Goal: Book appointment/travel/reservation

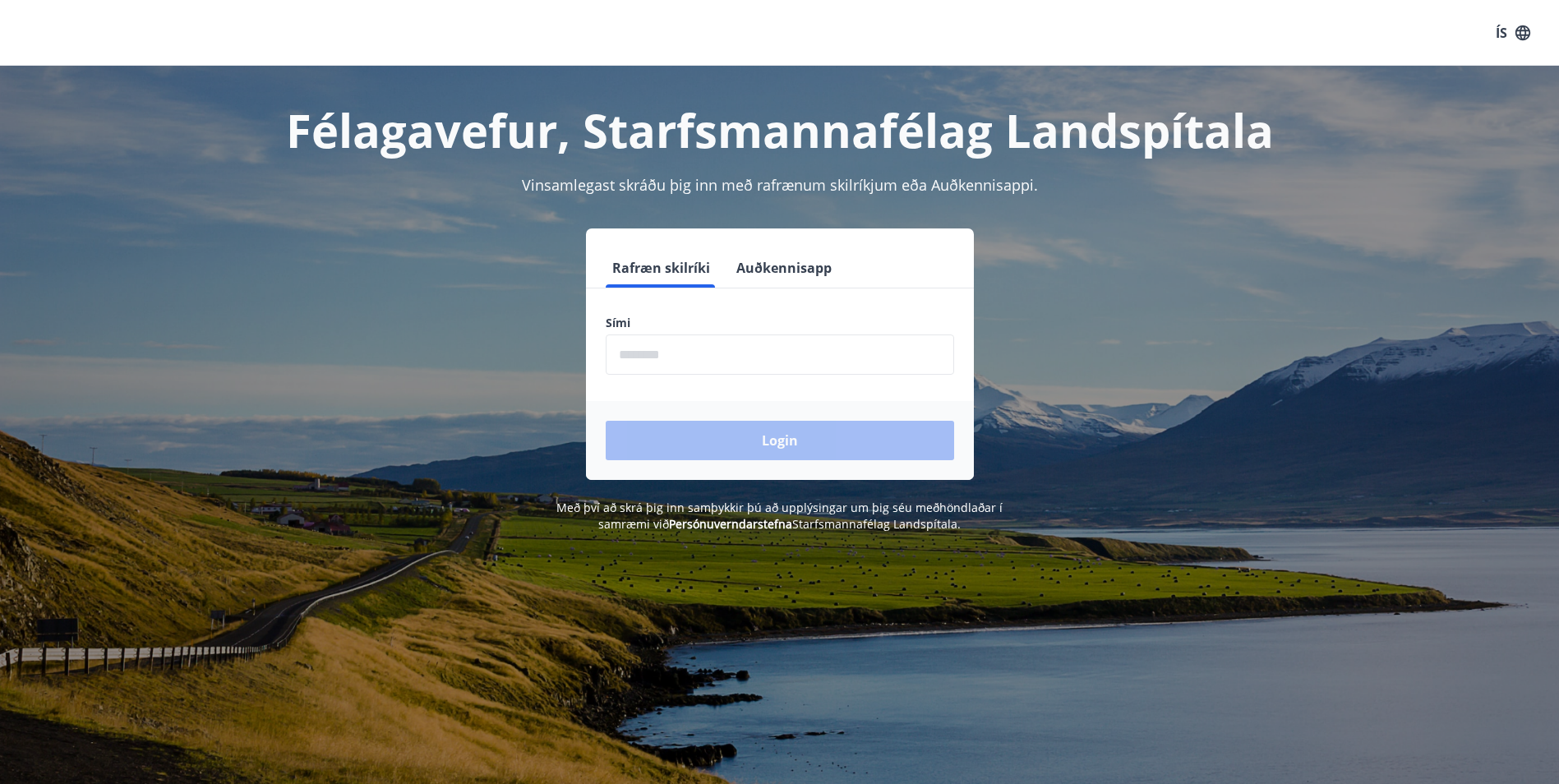
click at [682, 367] on input "phone" at bounding box center [780, 354] width 349 height 40
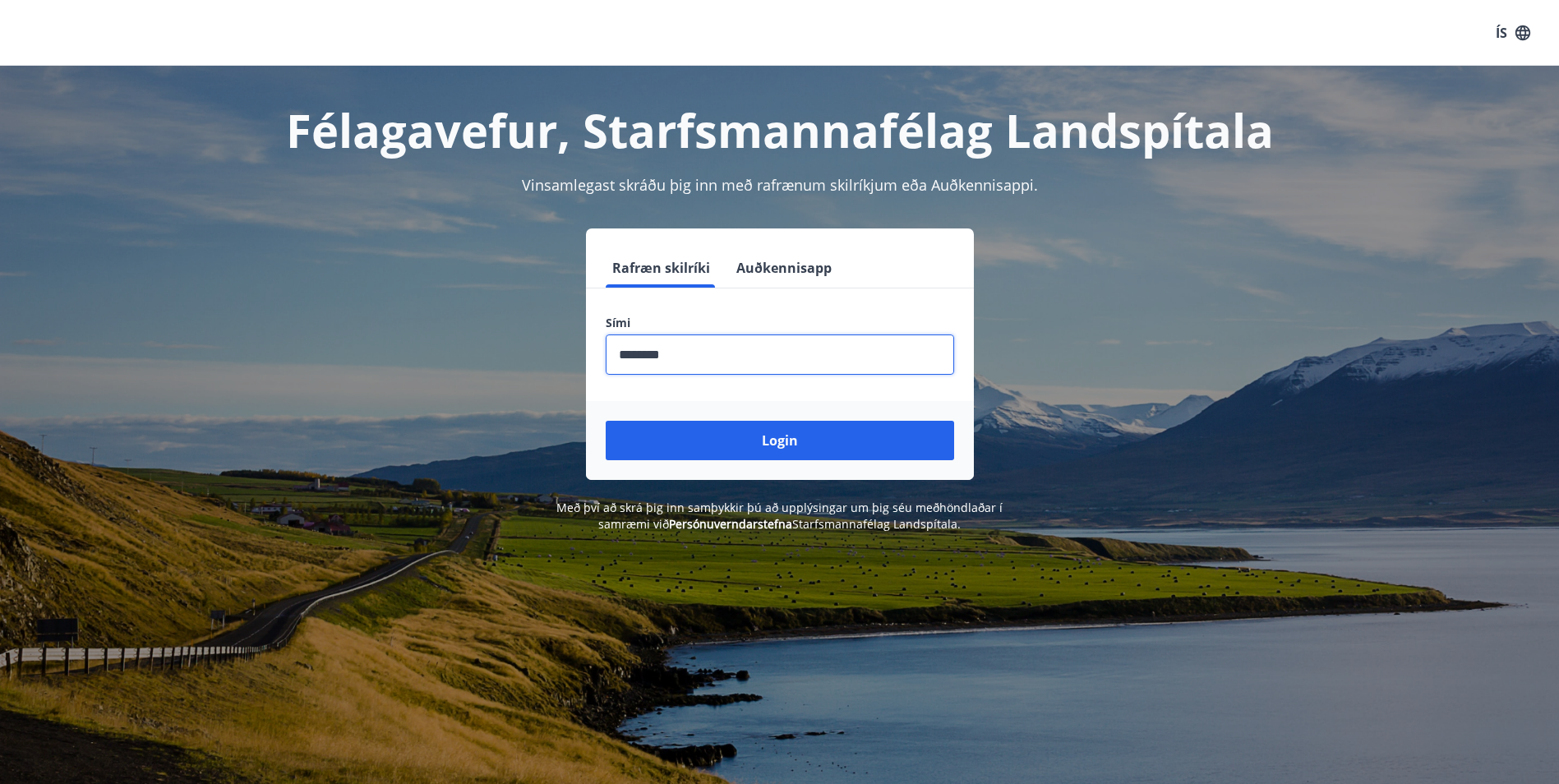
type input "********"
click at [606, 420] on button "Login" at bounding box center [780, 440] width 349 height 39
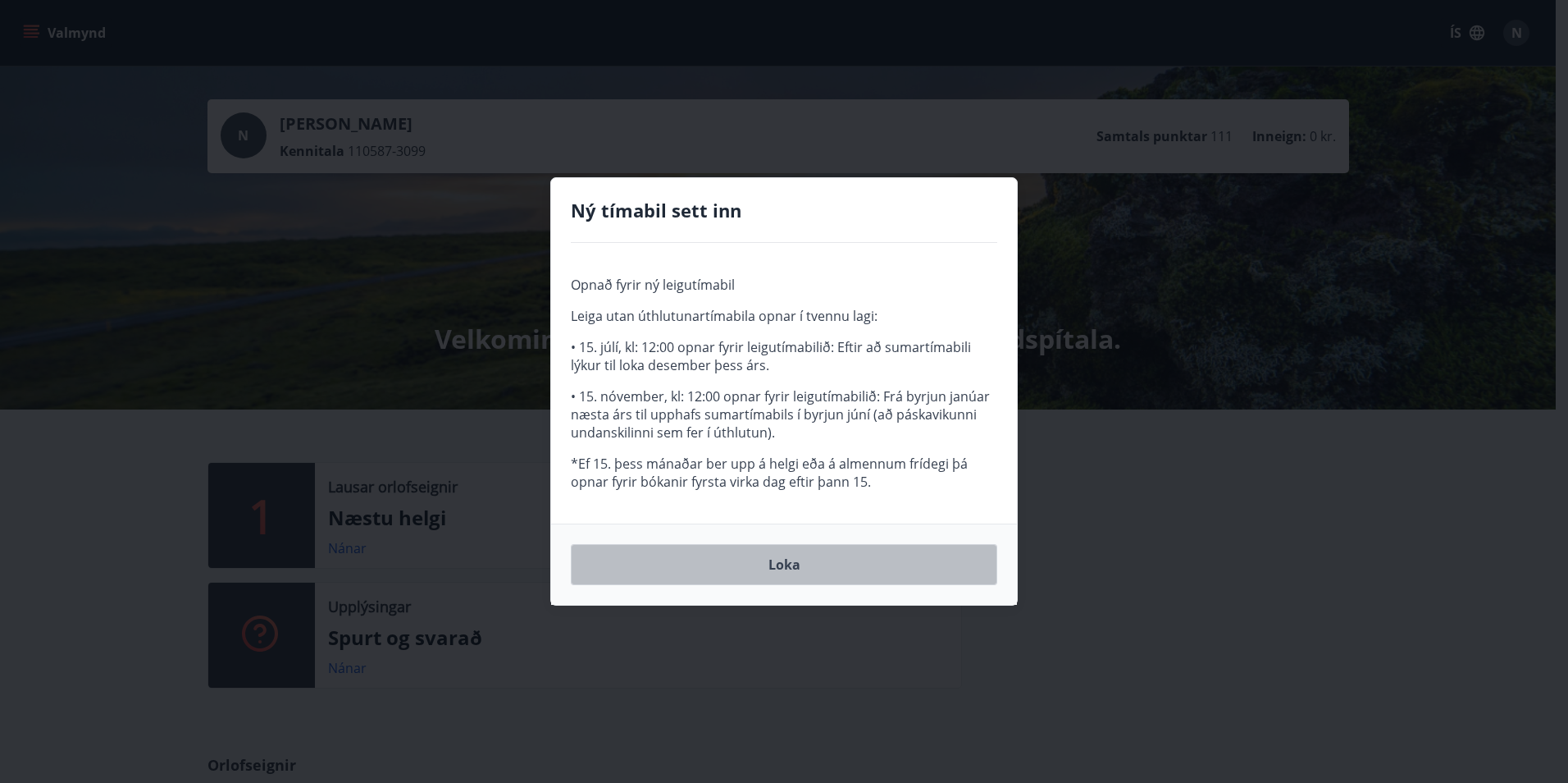
click at [859, 571] on button "Loka" at bounding box center [784, 564] width 426 height 41
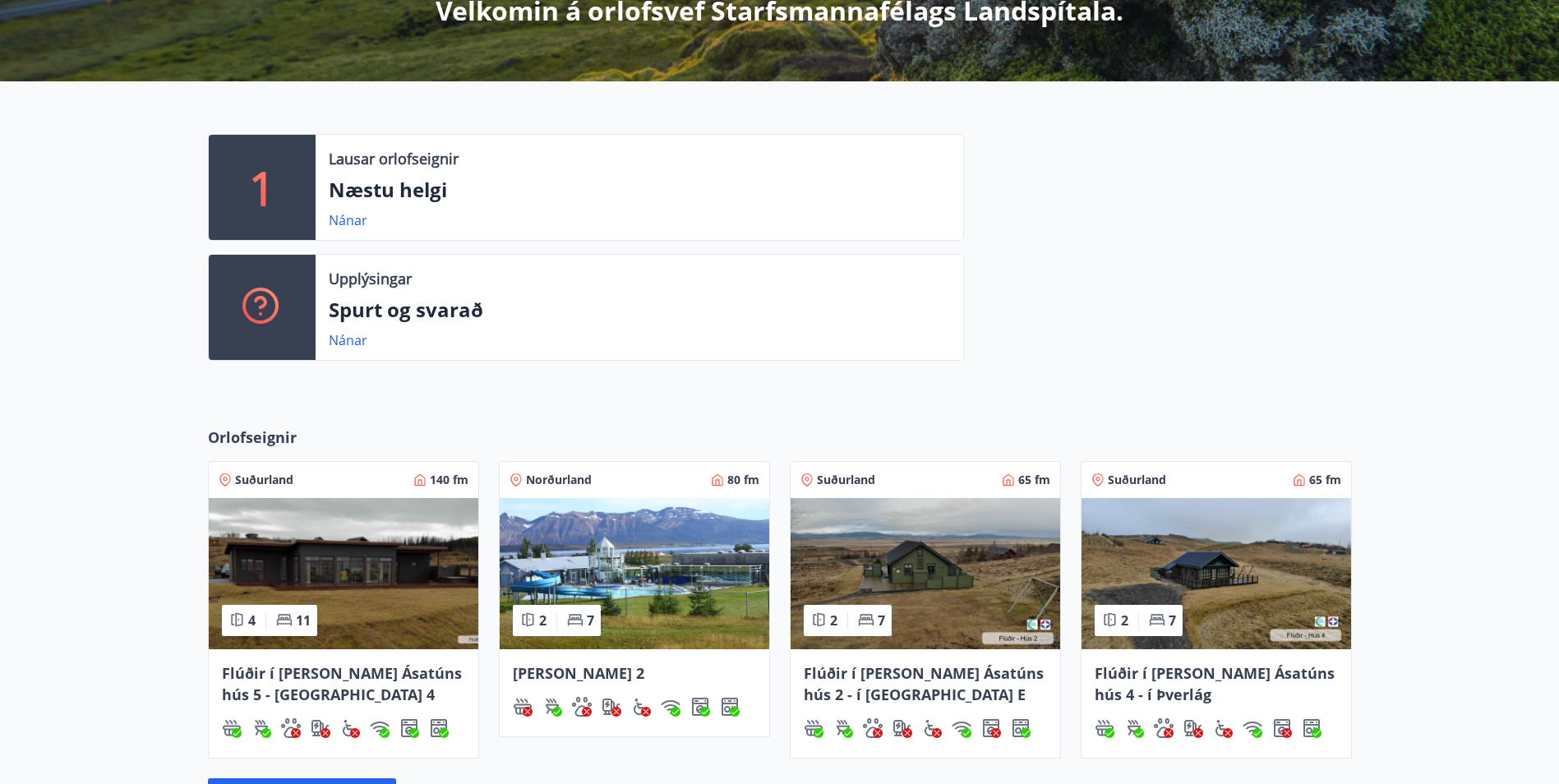
scroll to position [575, 0]
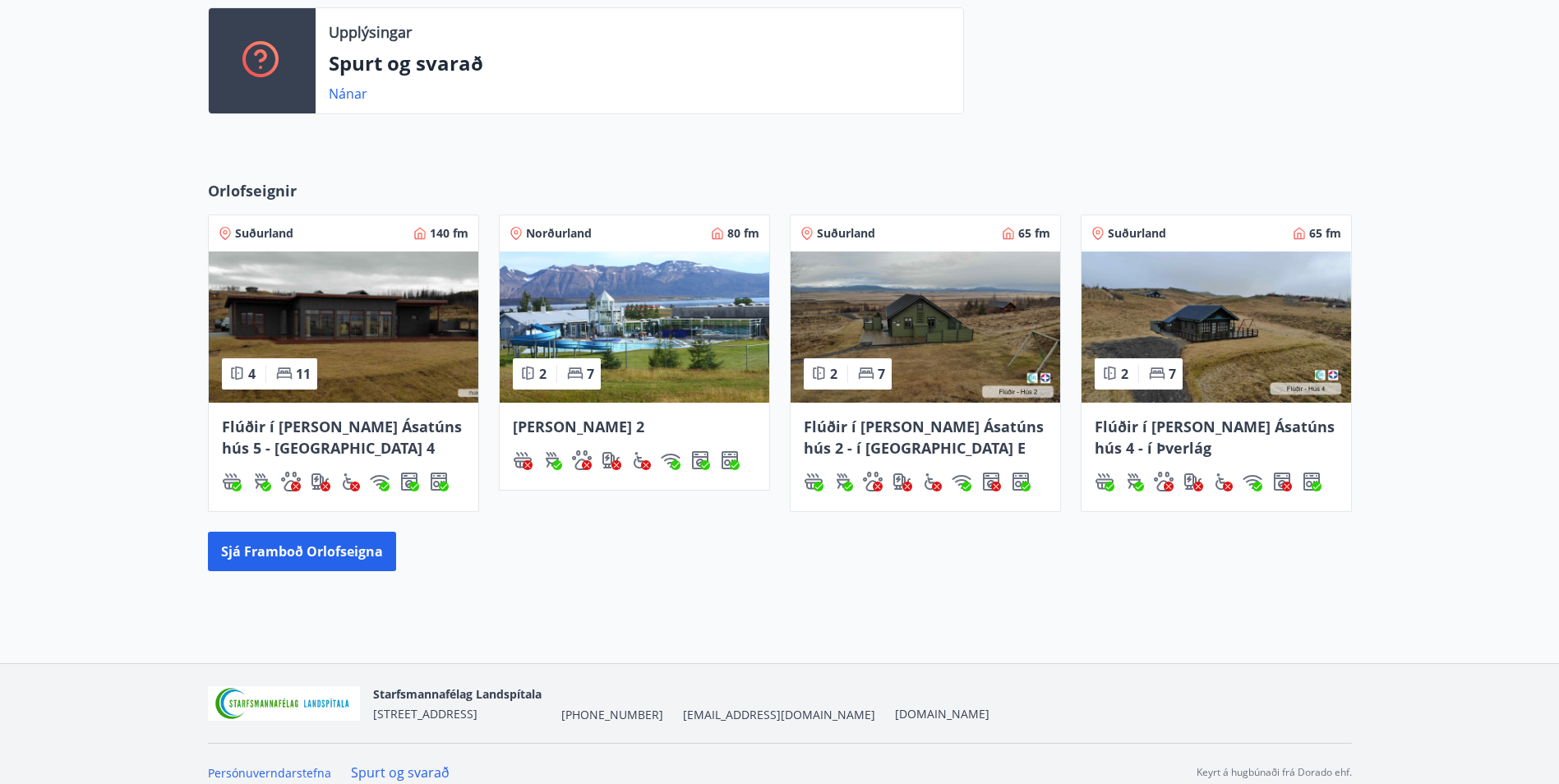
click at [357, 399] on img at bounding box center [343, 326] width 269 height 151
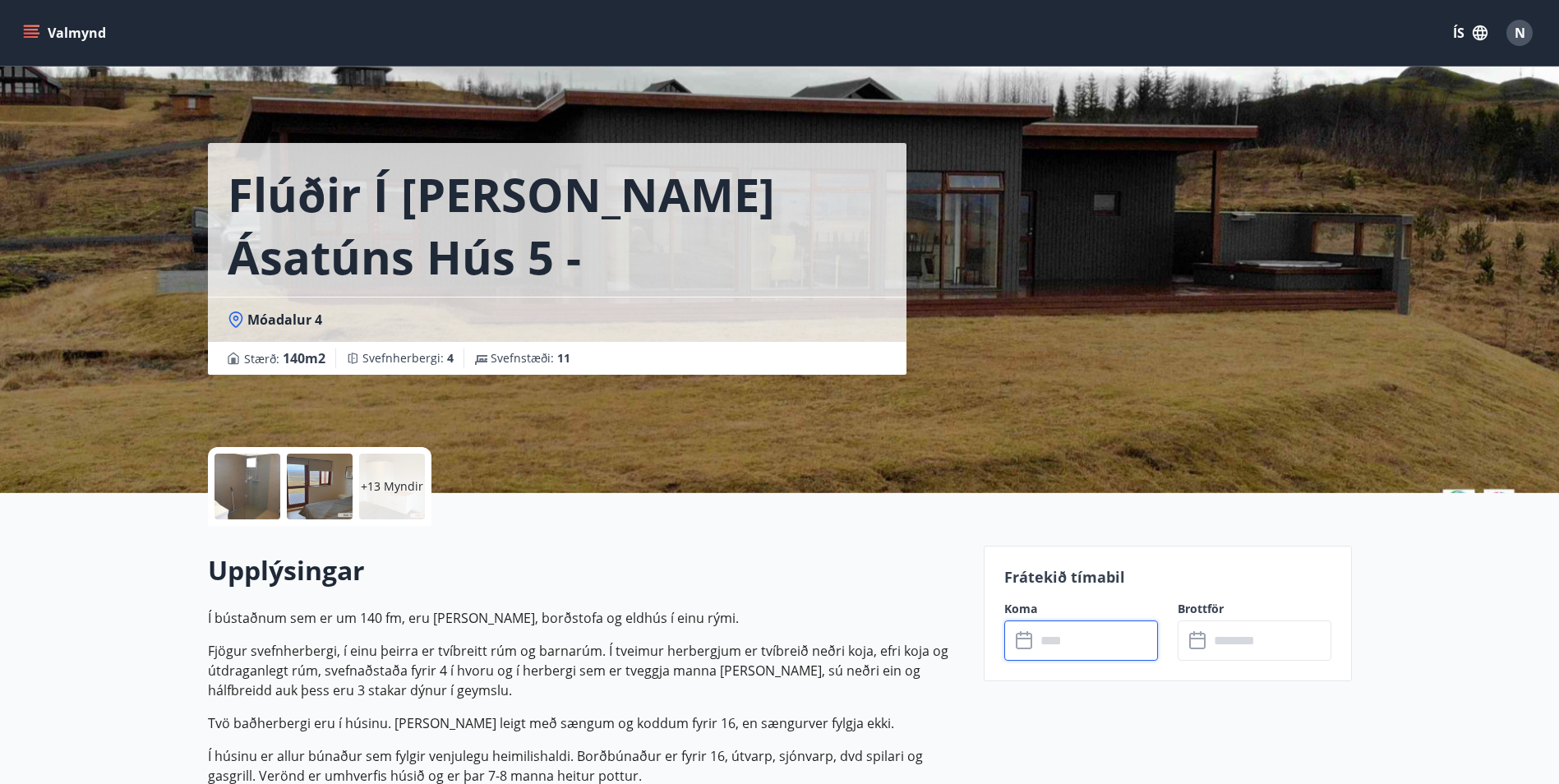
click at [1073, 639] on input "text" at bounding box center [1096, 641] width 123 height 40
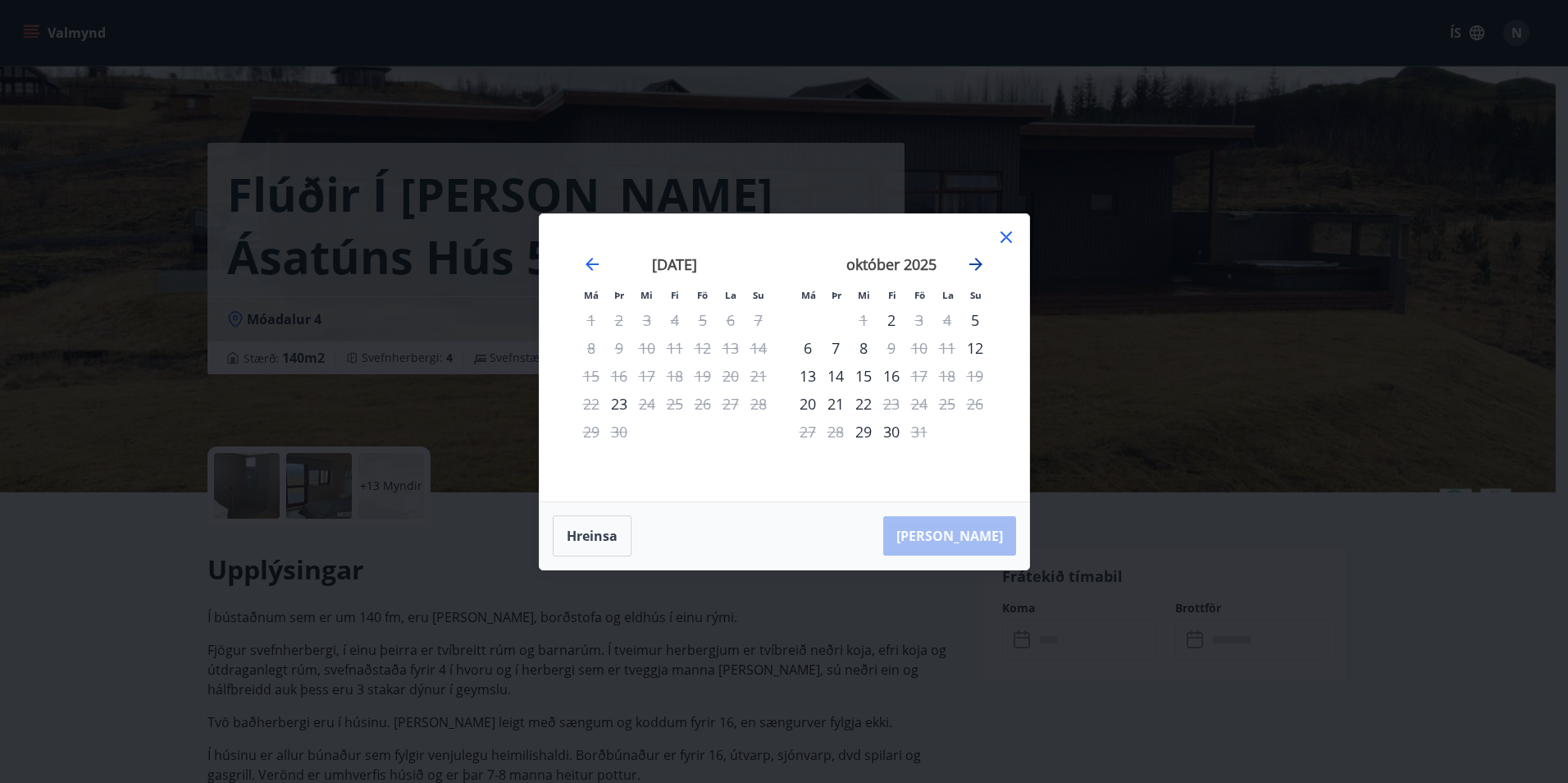
click at [971, 265] on icon "Move forward to switch to the next month." at bounding box center [976, 264] width 20 height 20
click at [1006, 237] on icon at bounding box center [1006, 237] width 2 height 2
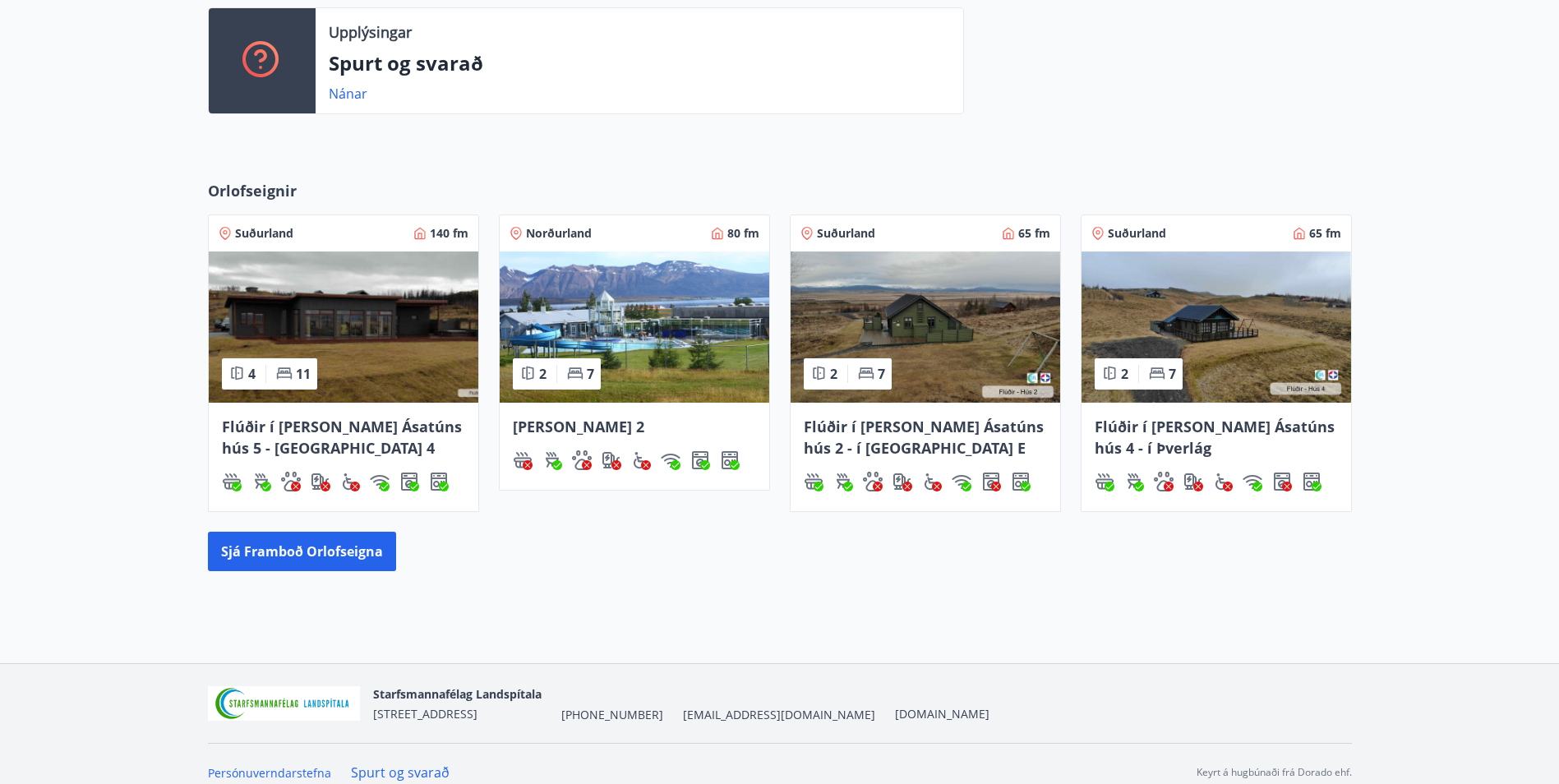
scroll to position [588, 0]
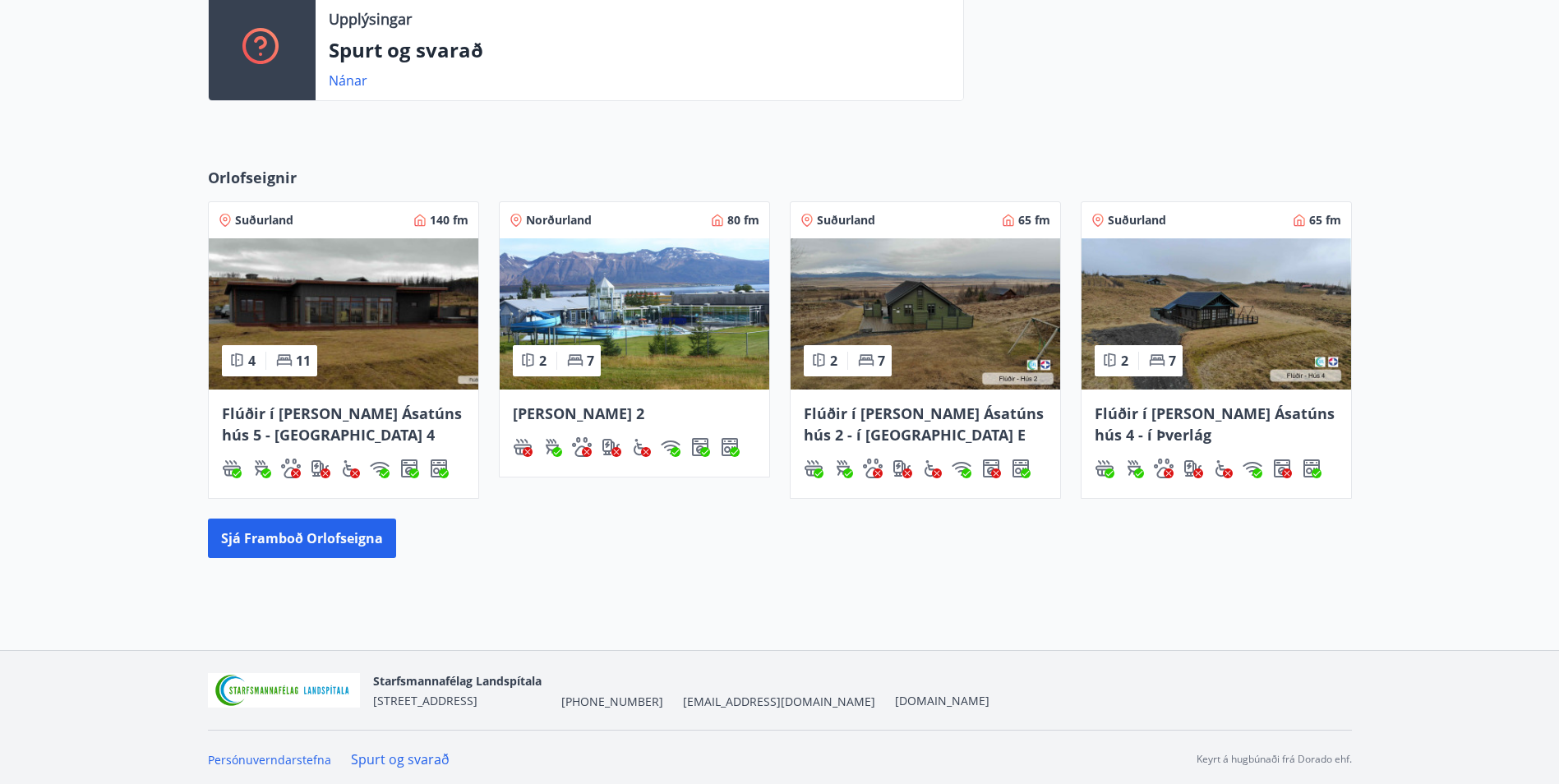
click at [908, 298] on img at bounding box center [925, 314] width 269 height 151
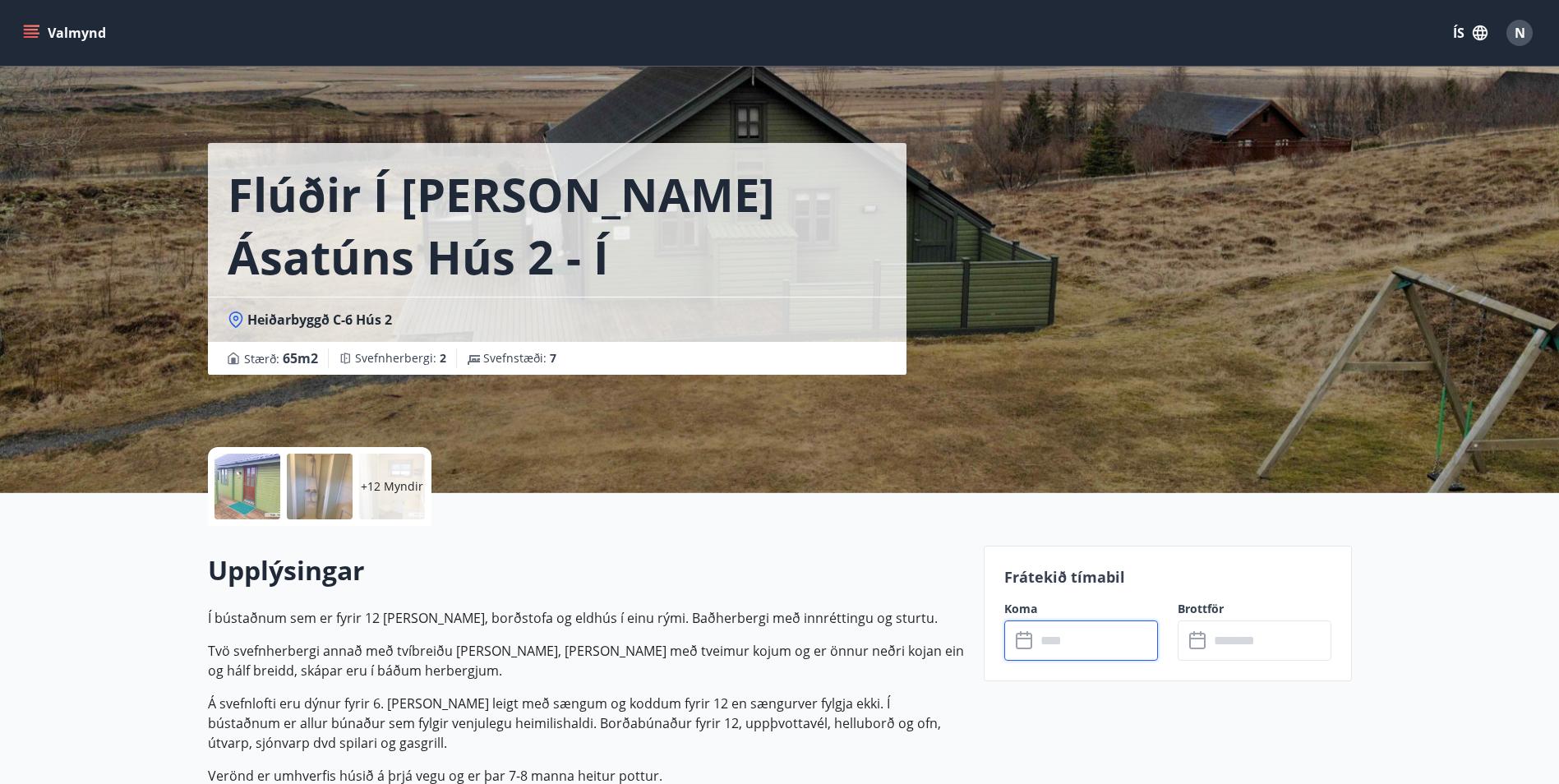
click at [1063, 641] on input "text" at bounding box center [1096, 641] width 123 height 40
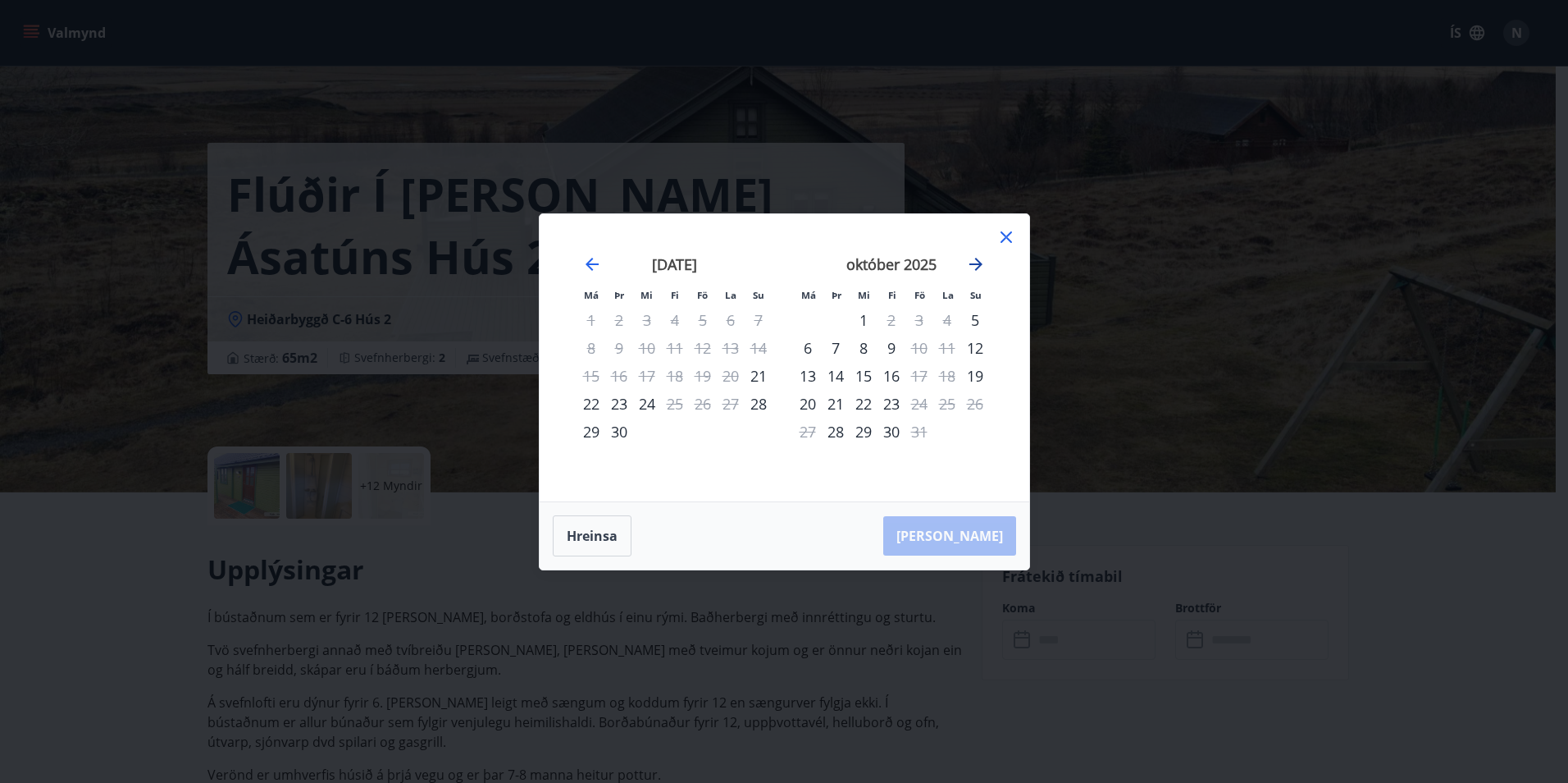
click at [978, 263] on icon "Move forward to switch to the next month." at bounding box center [976, 264] width 13 height 13
click at [1014, 239] on icon at bounding box center [1007, 237] width 20 height 20
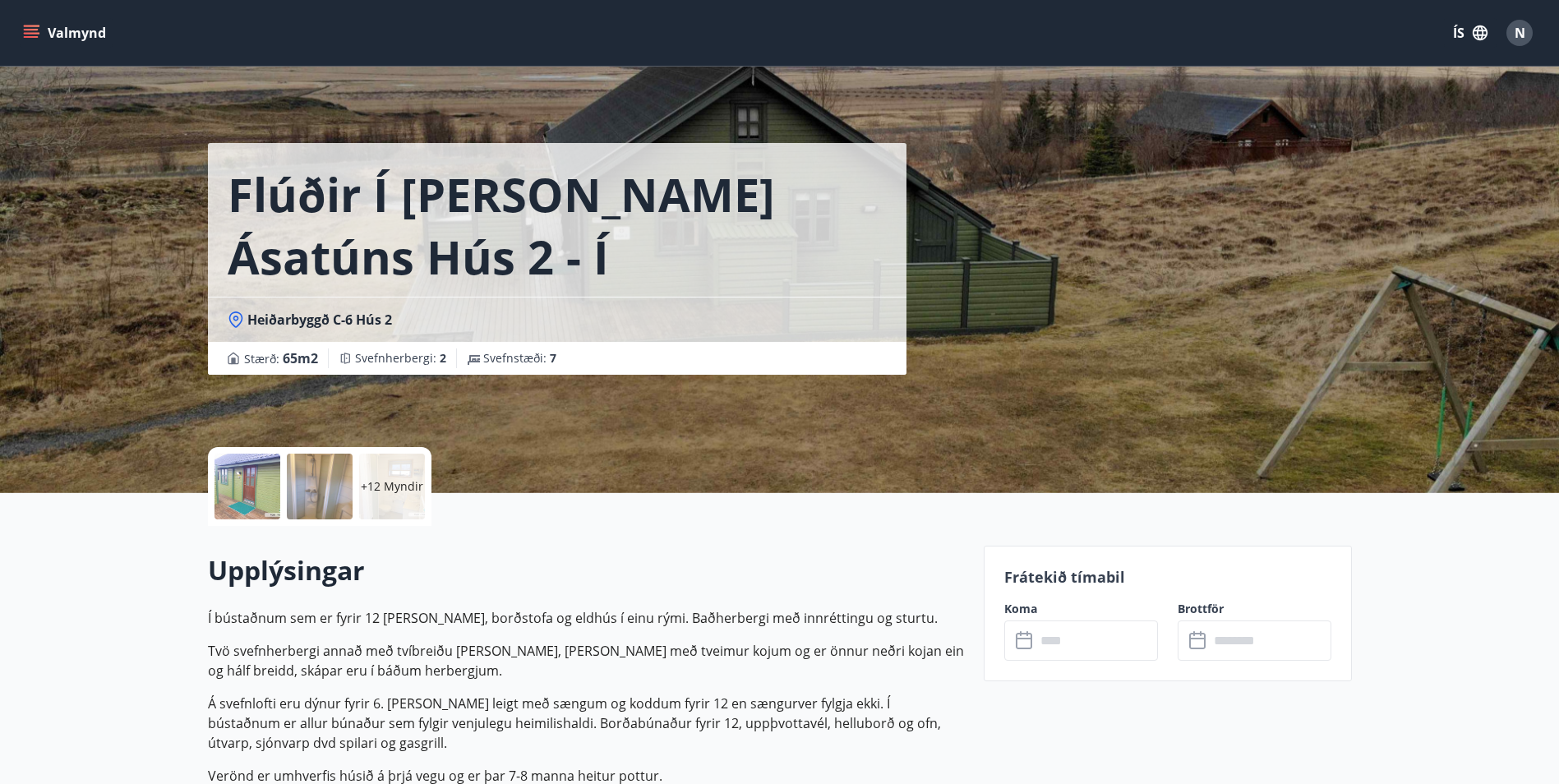
click at [36, 15] on div "Valmynd ÍS N" at bounding box center [779, 33] width 1519 height 39
click at [36, 30] on icon "menu" at bounding box center [32, 29] width 15 height 2
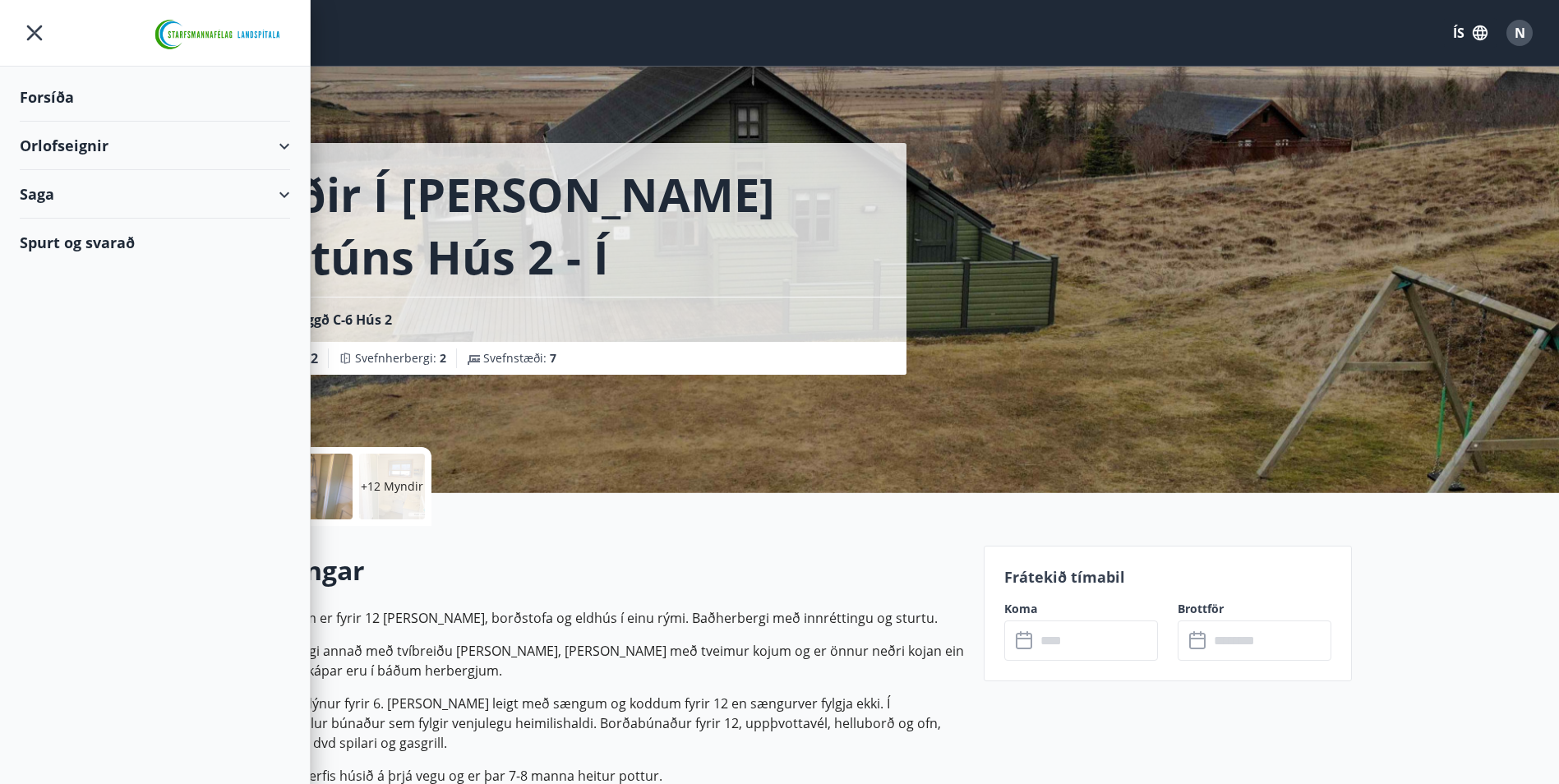
click at [139, 152] on div "Orlofseignir" at bounding box center [155, 146] width 270 height 48
click at [68, 178] on div "Framboð" at bounding box center [154, 187] width 244 height 34
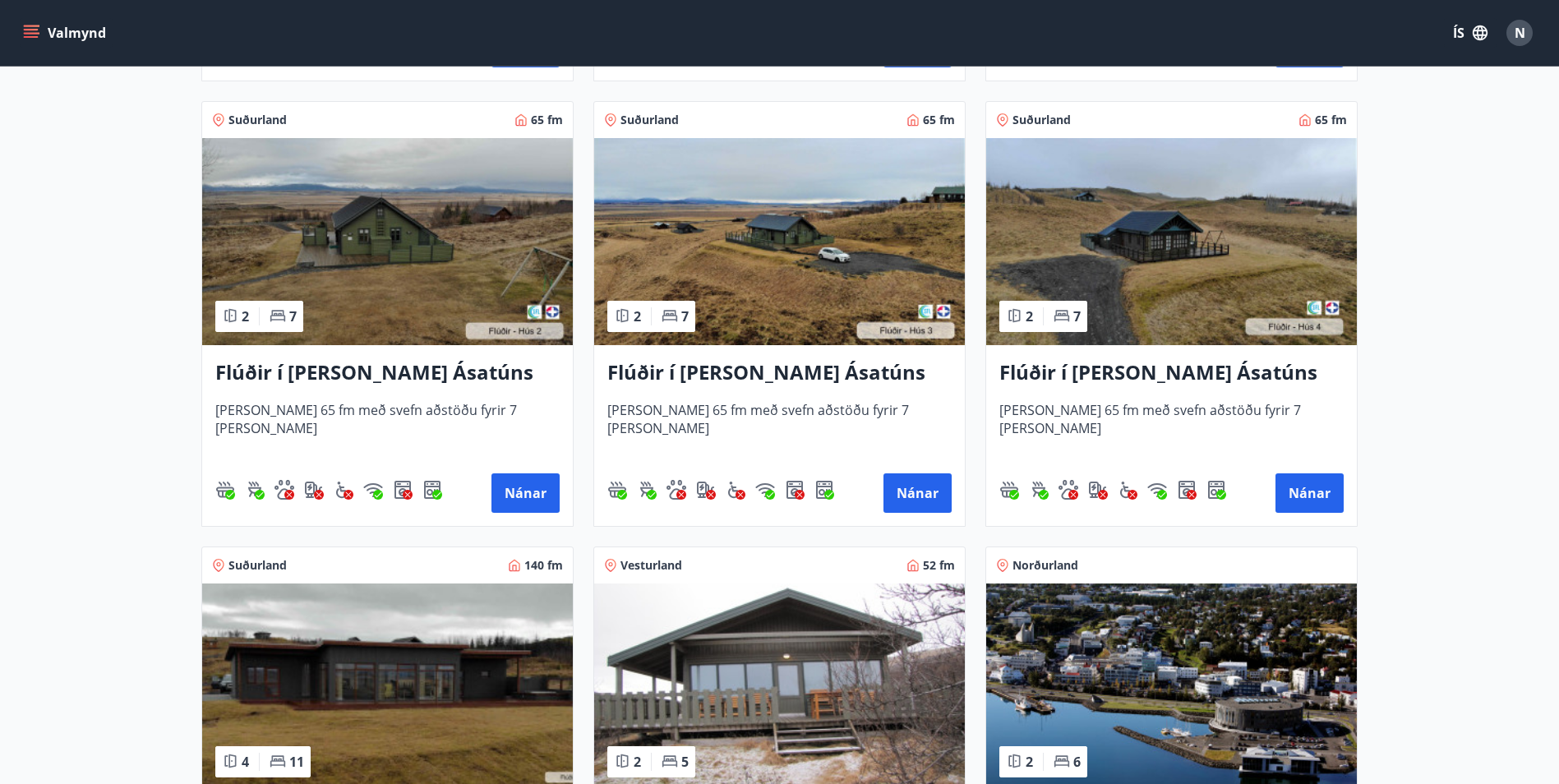
scroll to position [573, 0]
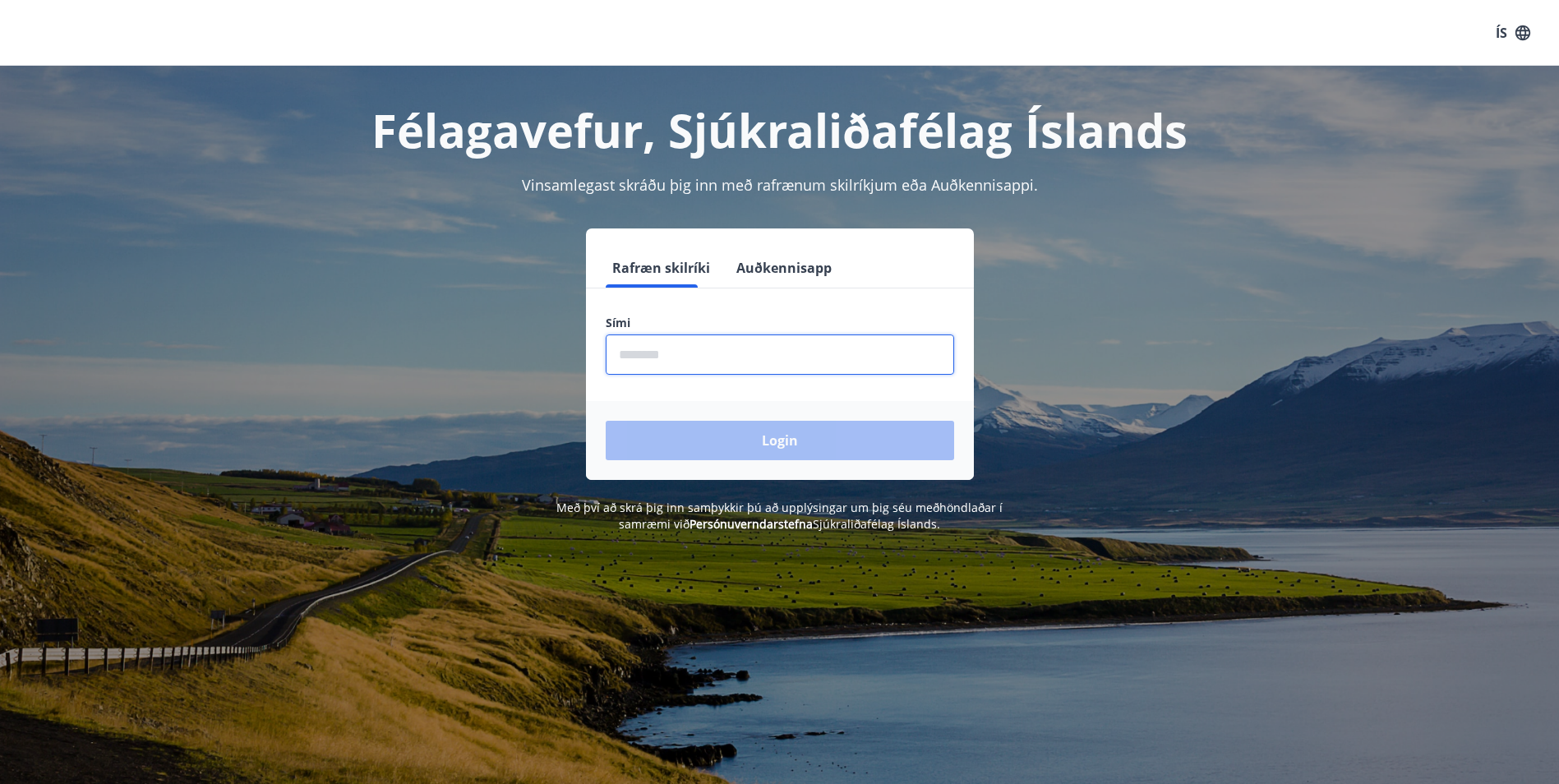
click at [787, 369] on input "phone" at bounding box center [780, 354] width 349 height 40
type input "********"
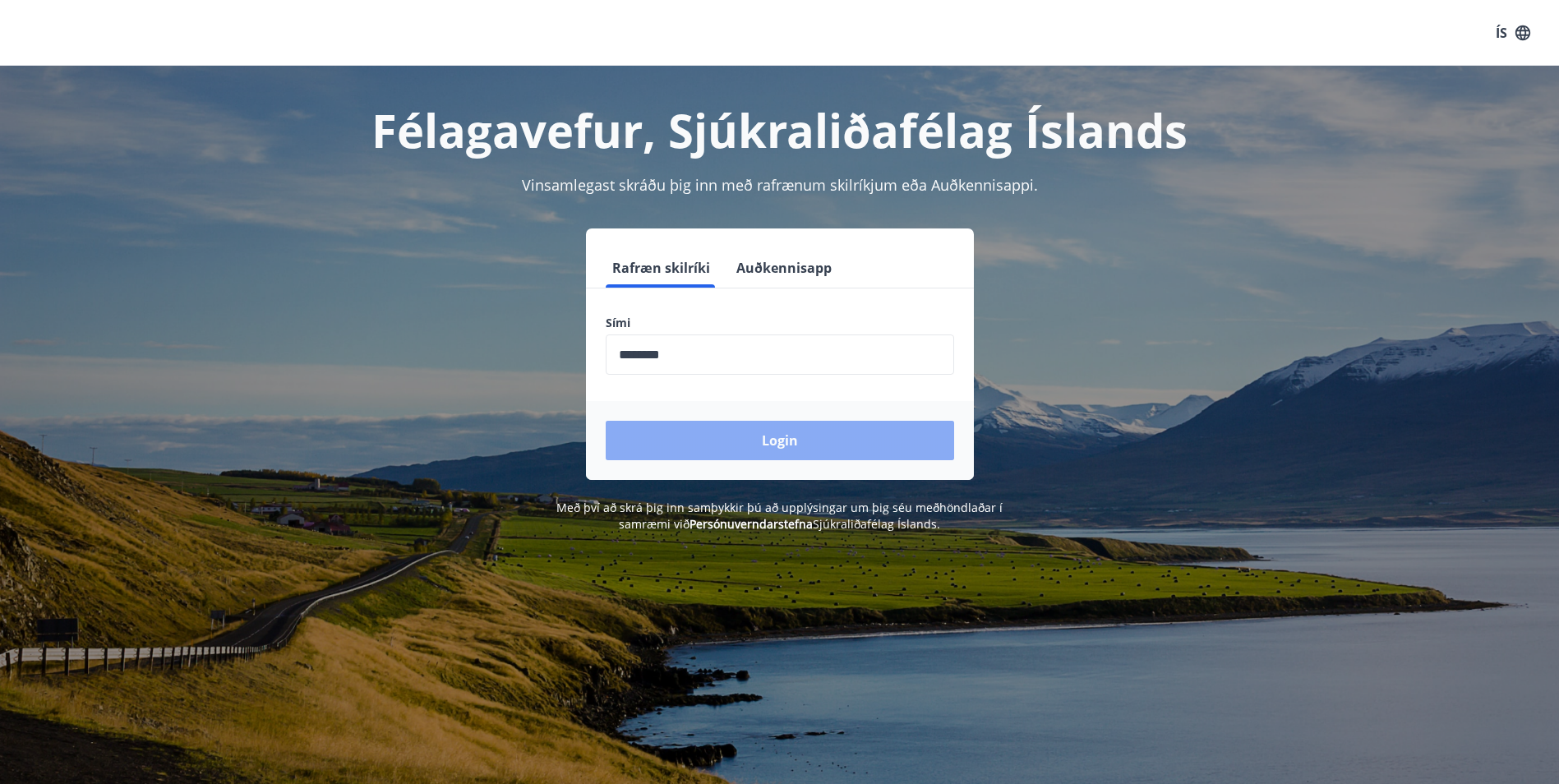
click at [750, 441] on button "Login" at bounding box center [780, 440] width 349 height 39
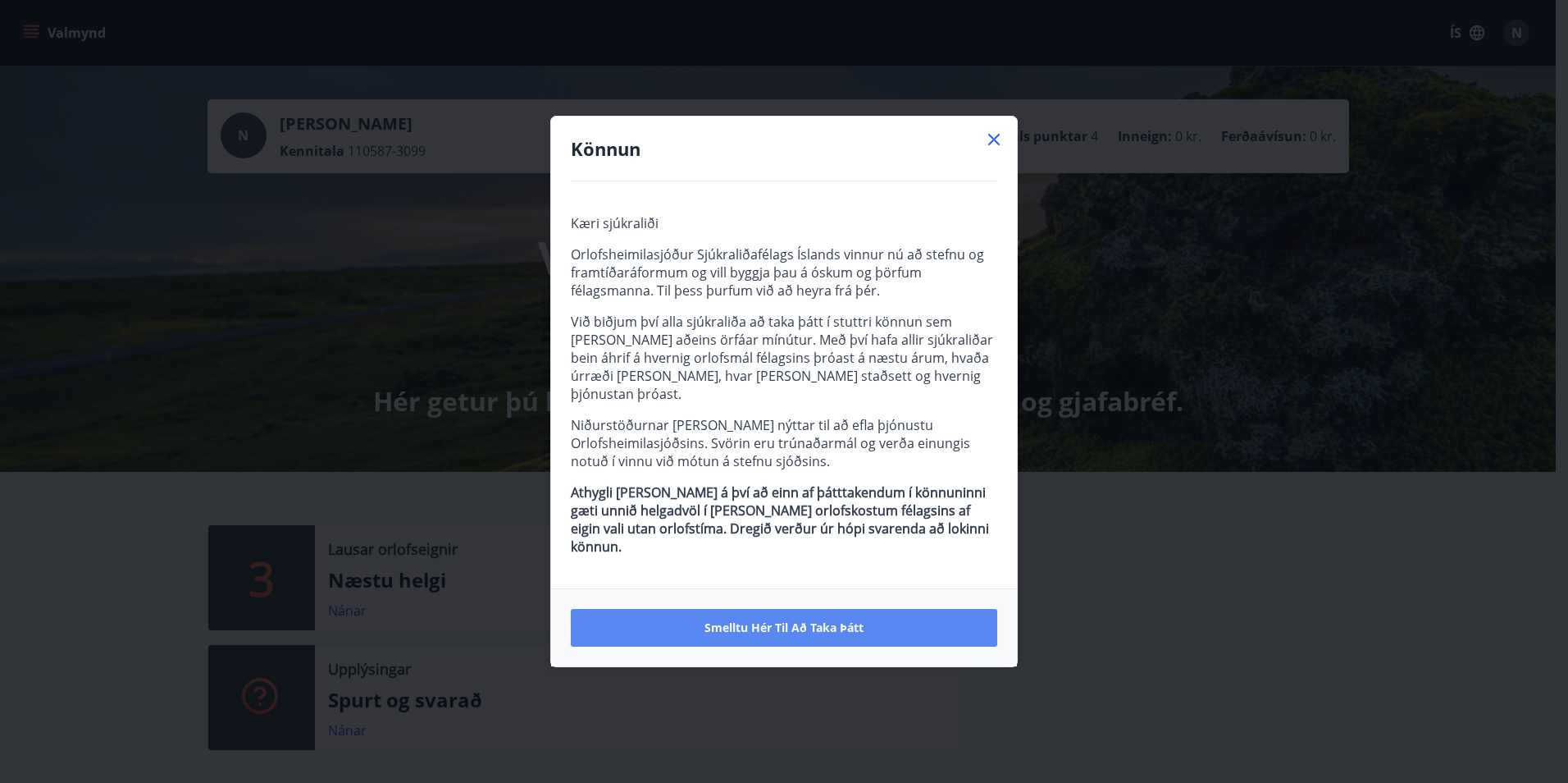
click at [715, 620] on span "Smelltu hér til að taka þátt" at bounding box center [784, 628] width 159 height 17
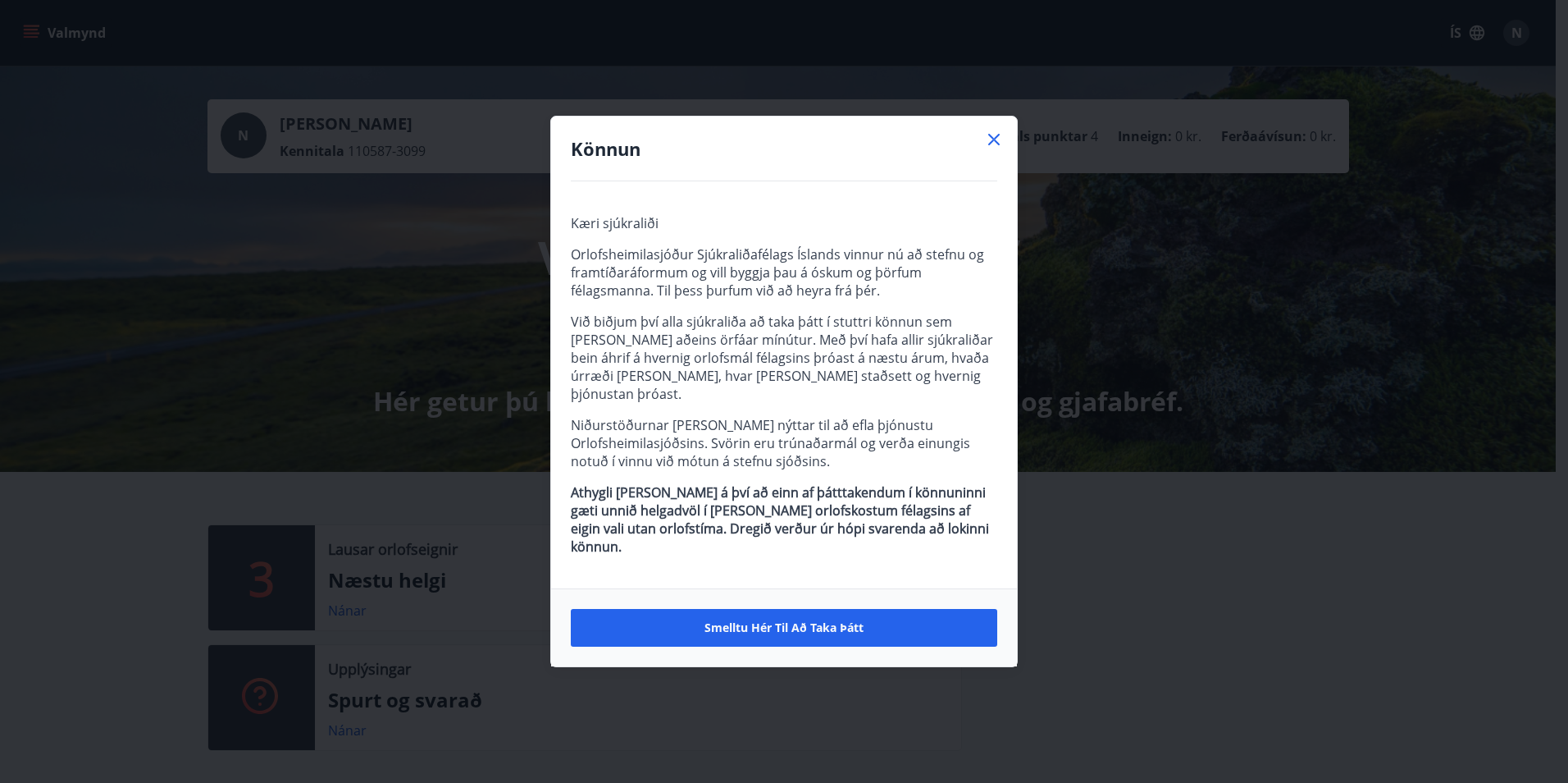
click at [983, 159] on h4 "Könnun" at bounding box center [784, 149] width 426 height 25
click at [993, 149] on icon at bounding box center [994, 140] width 20 height 20
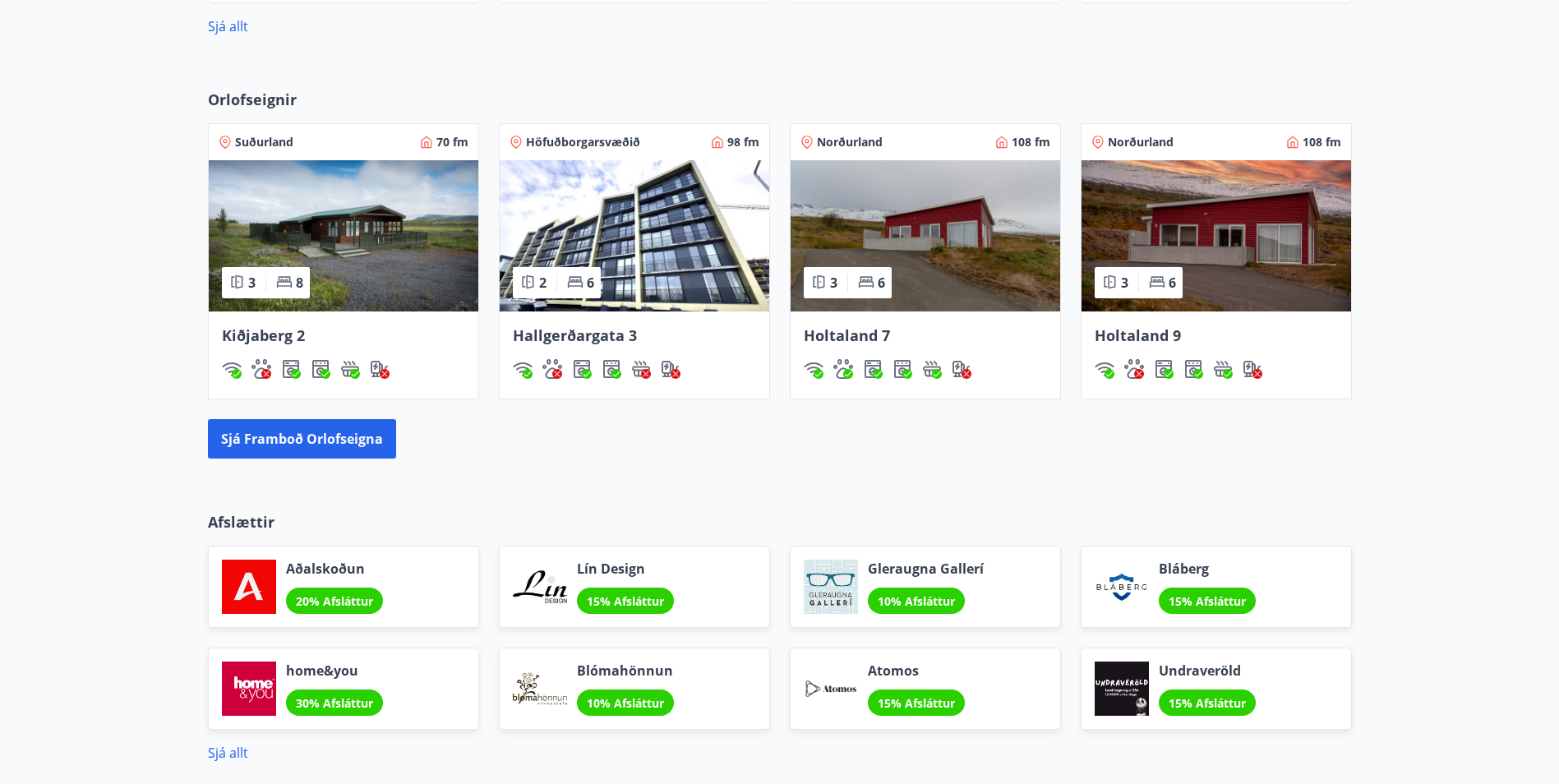
scroll to position [986, 0]
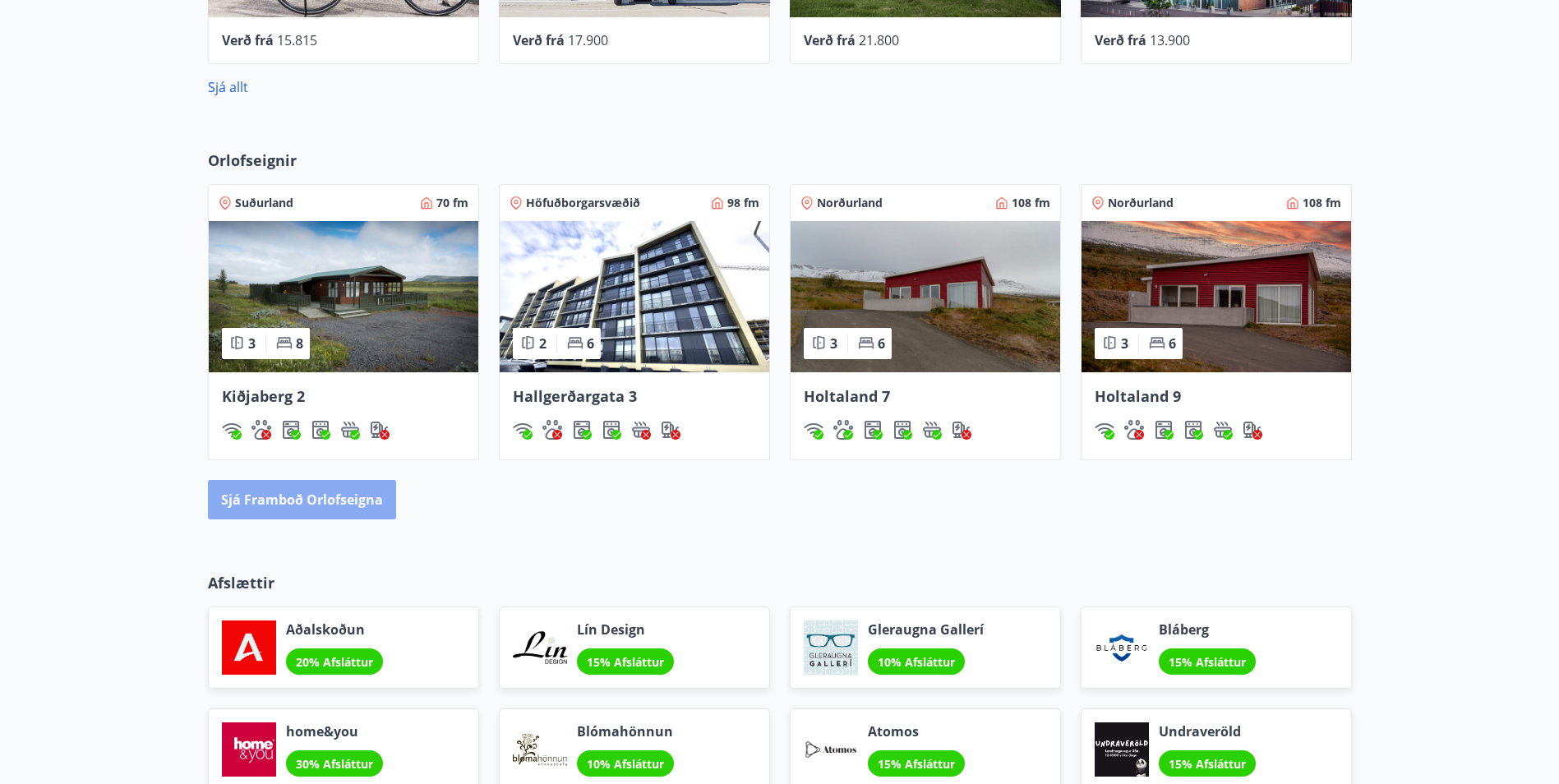
click at [379, 497] on button "Sjá framboð orlofseigna" at bounding box center [302, 499] width 189 height 39
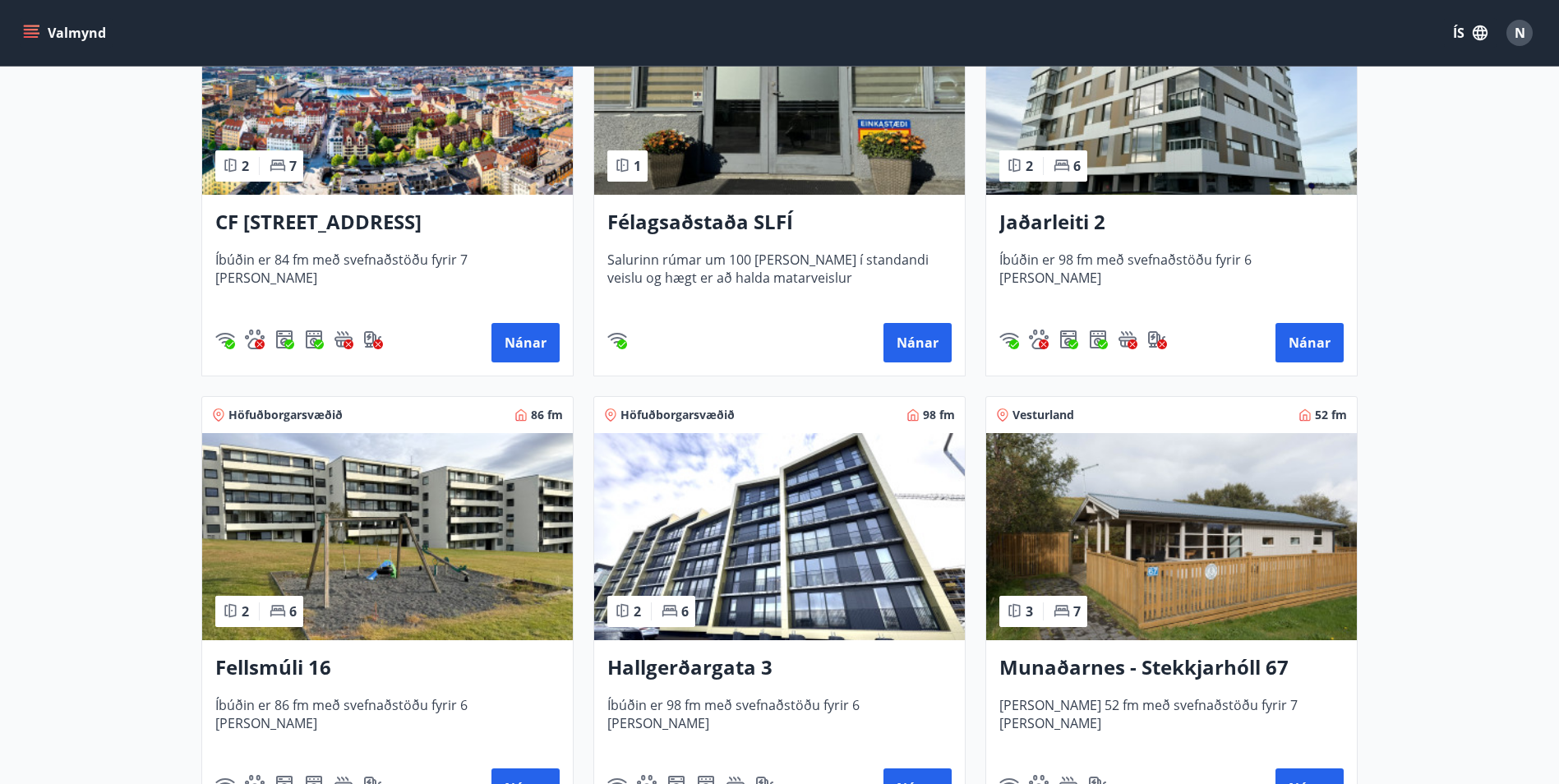
scroll to position [657, 0]
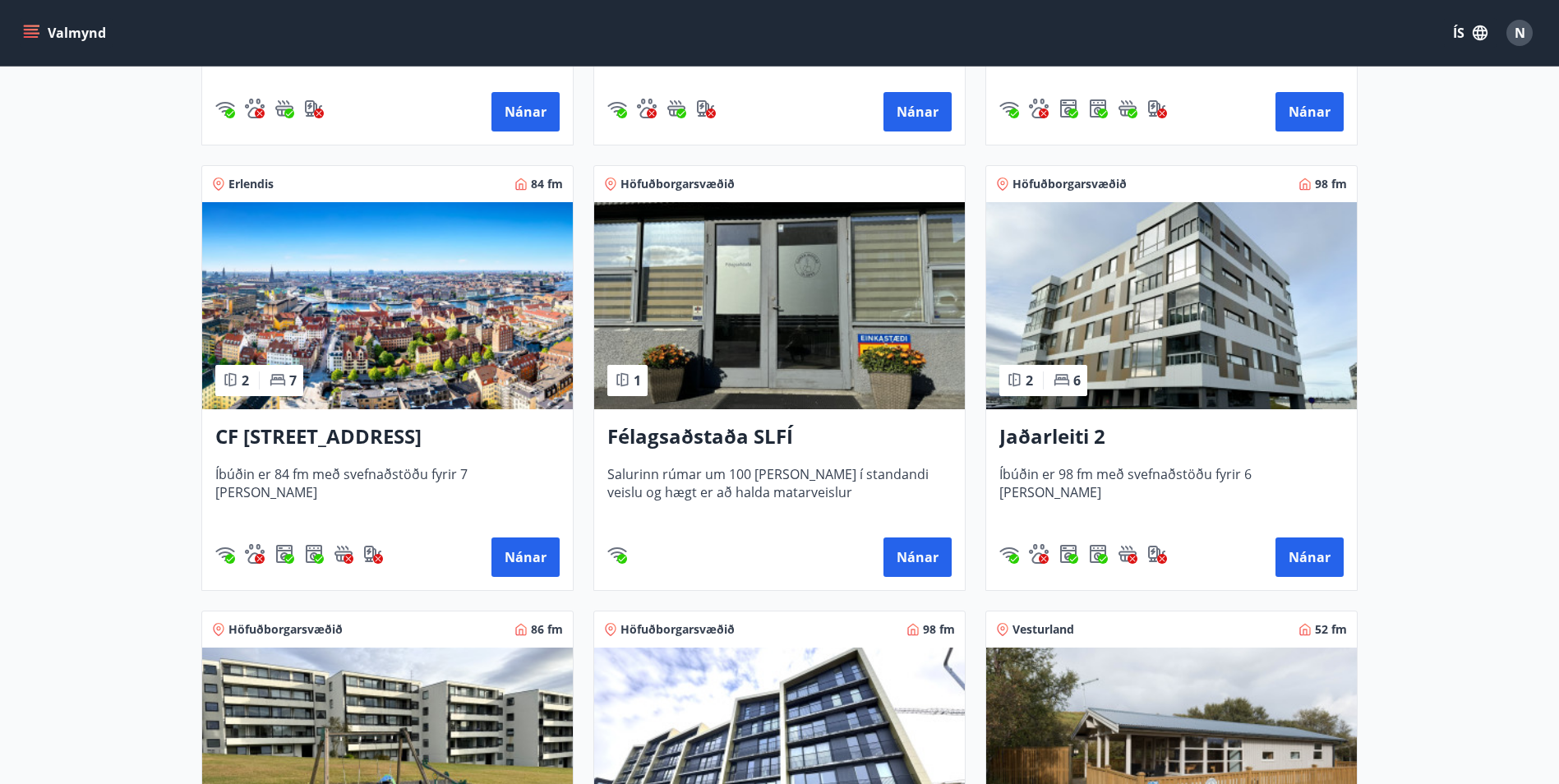
click at [405, 327] on img at bounding box center [387, 305] width 370 height 207
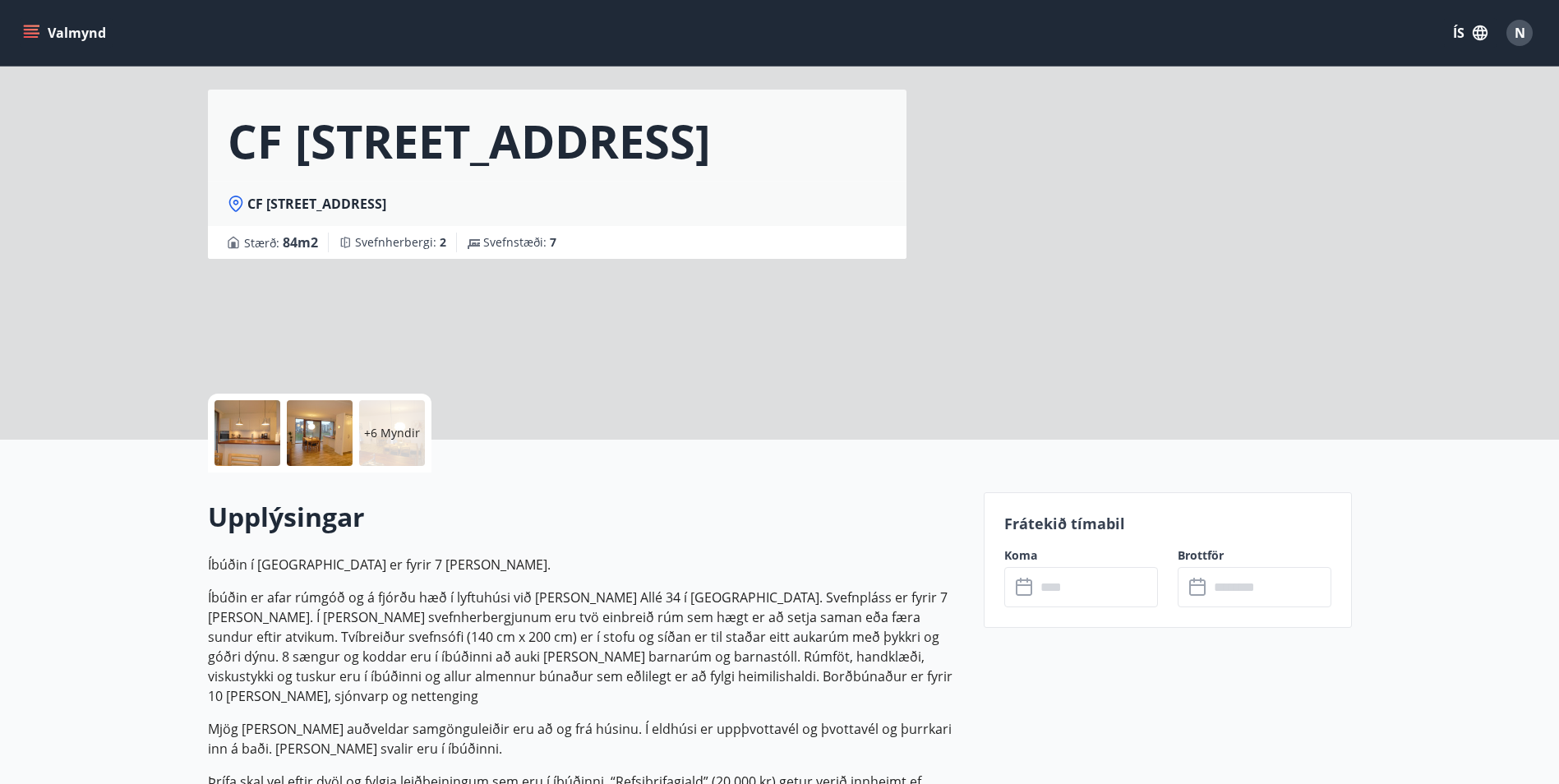
scroll to position [83, 0]
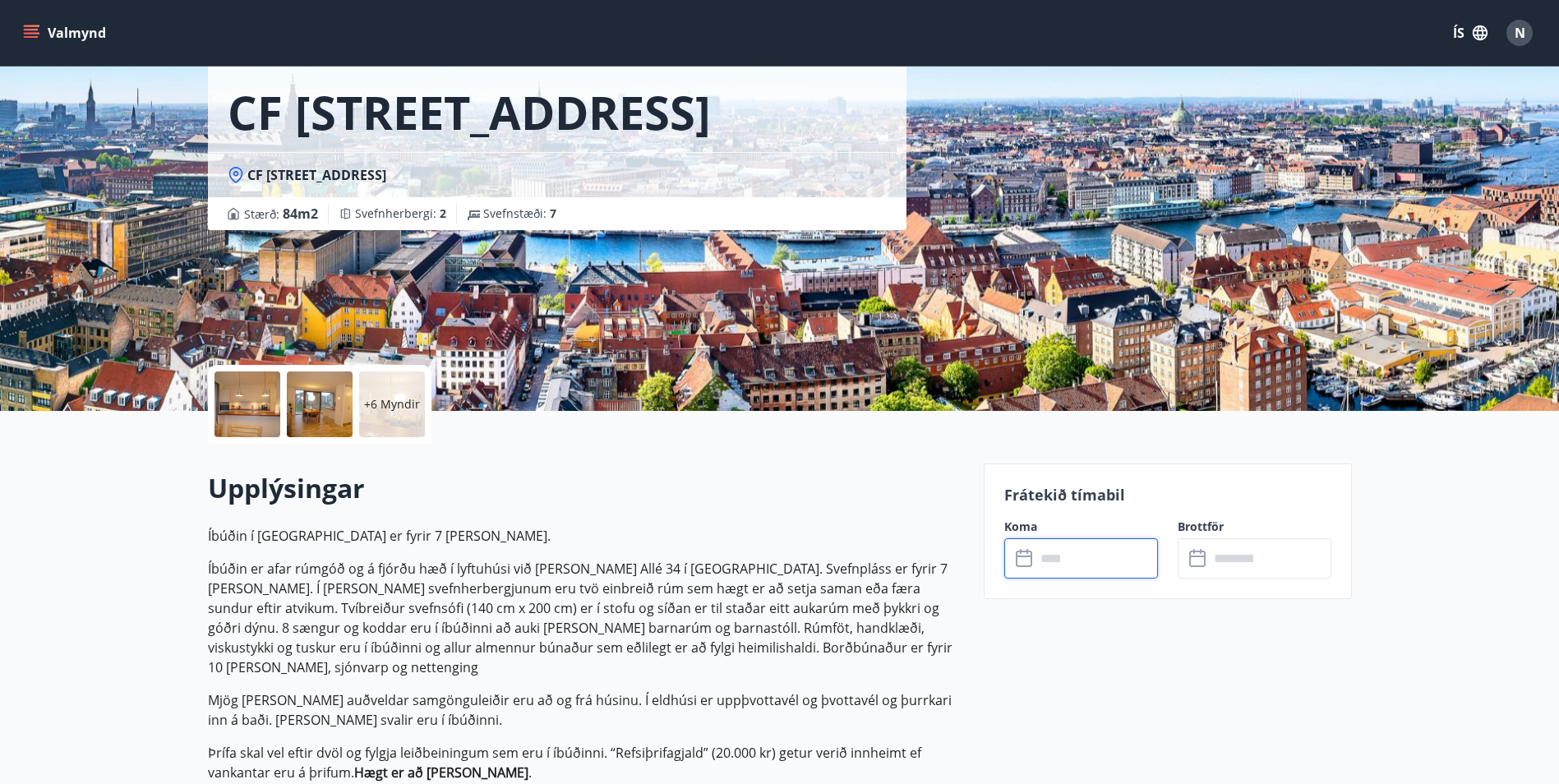
click at [1088, 557] on input "text" at bounding box center [1096, 558] width 123 height 40
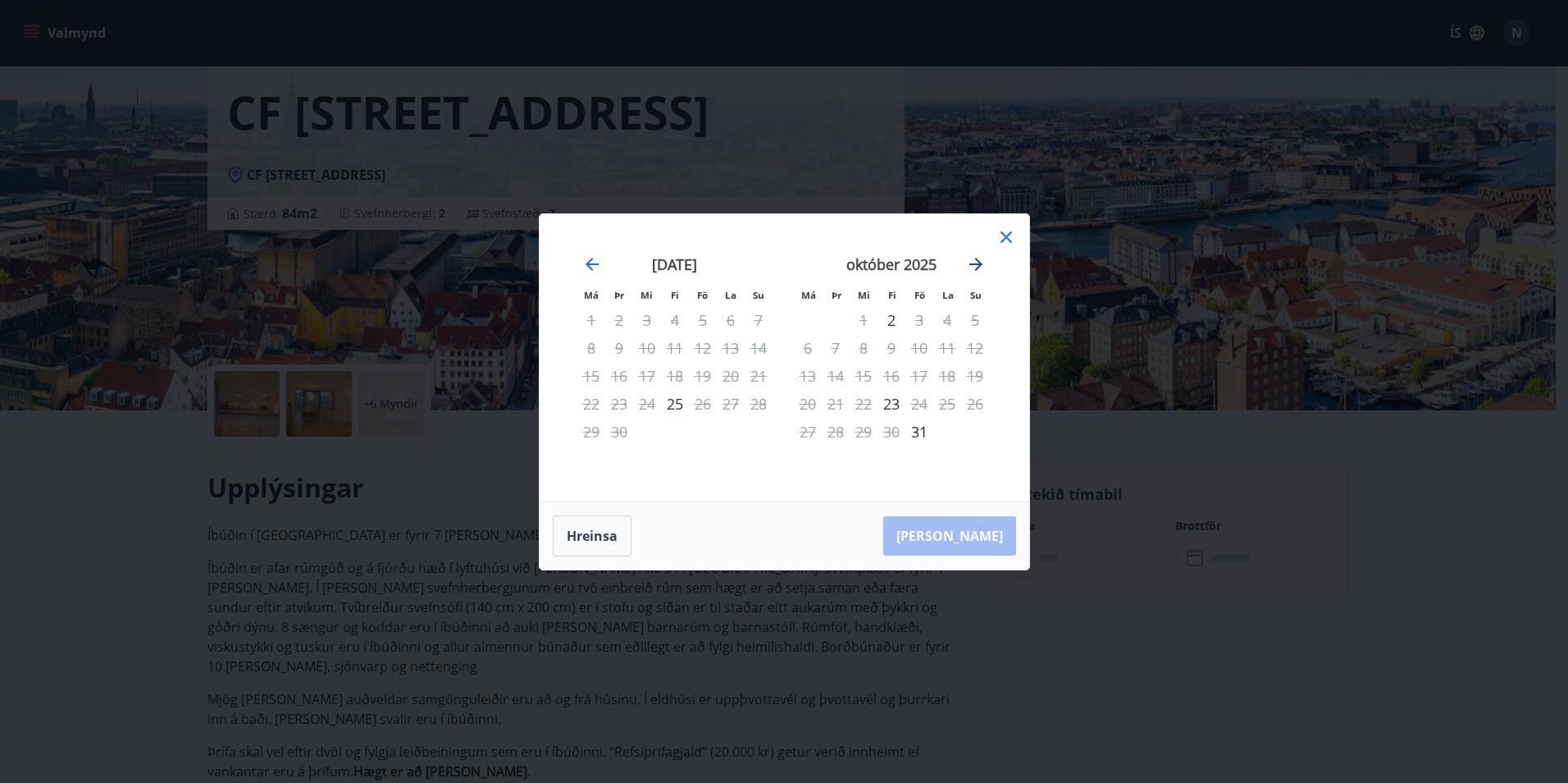
click at [969, 262] on icon "Move forward to switch to the next month." at bounding box center [976, 264] width 20 height 20
click at [969, 258] on icon "Move forward to switch to the next month." at bounding box center [976, 264] width 20 height 20
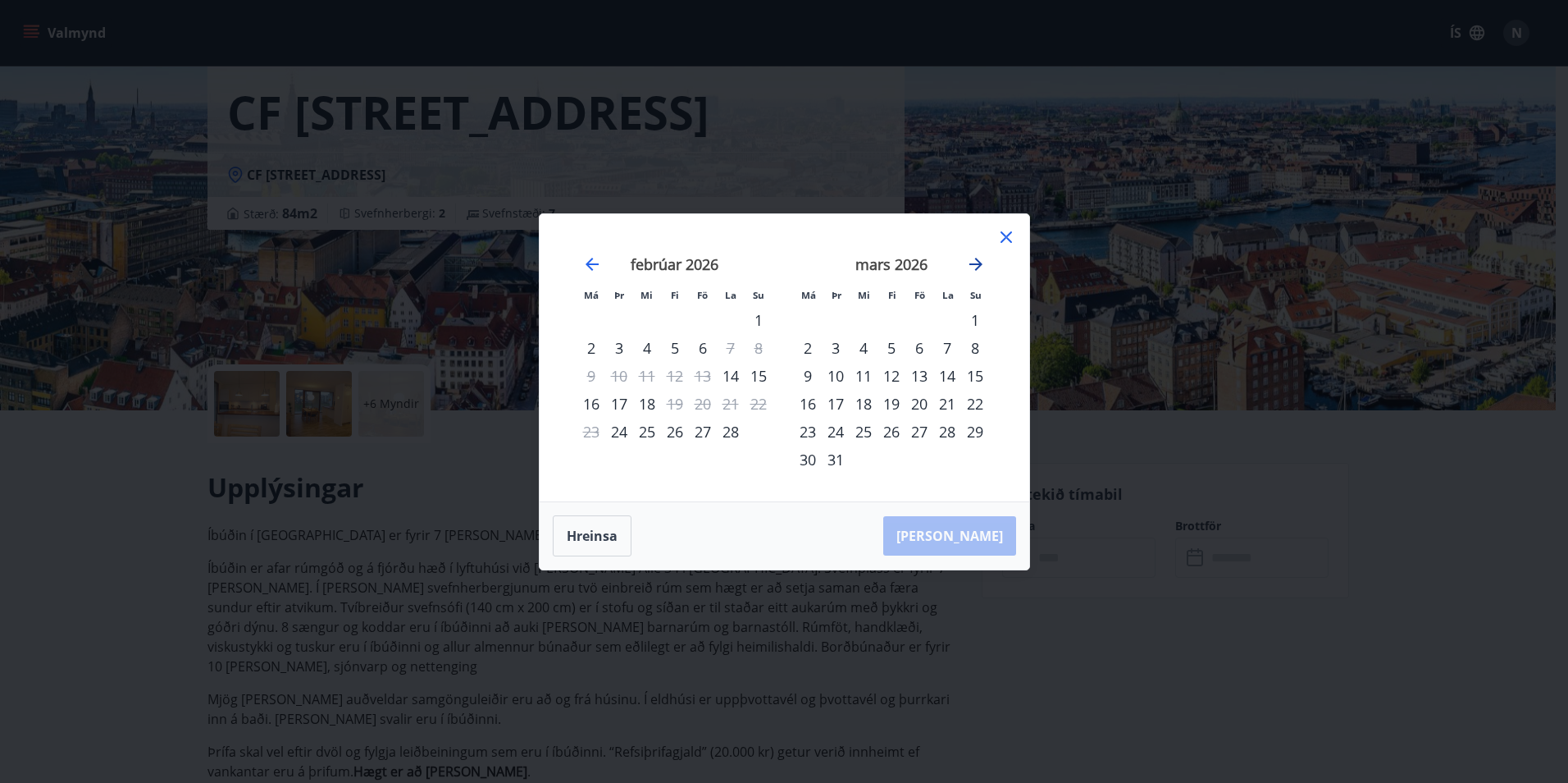
click at [969, 258] on icon "Move forward to switch to the next month." at bounding box center [976, 264] width 20 height 20
click at [968, 261] on icon "Move forward to switch to the next month." at bounding box center [976, 264] width 20 height 20
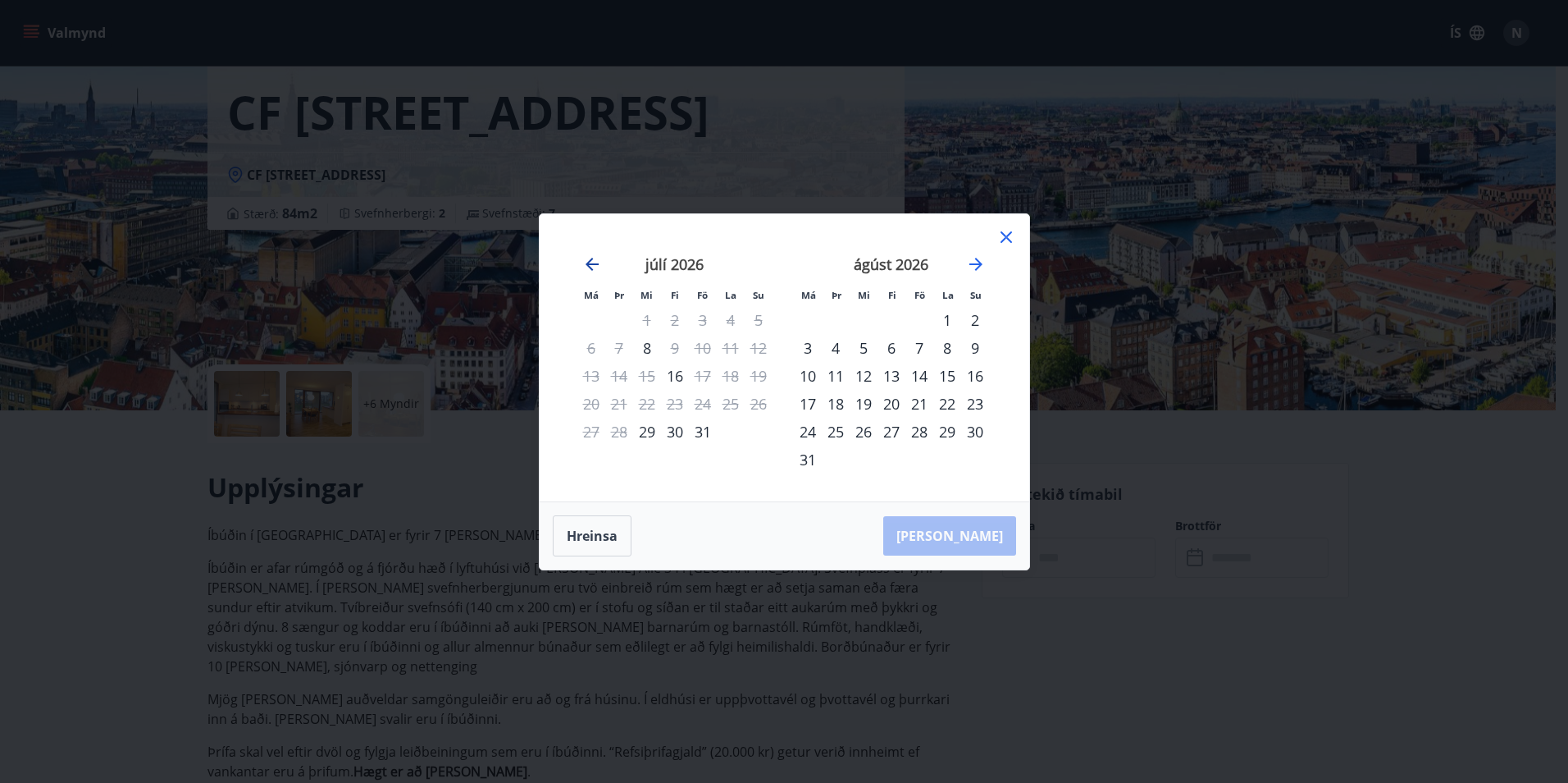
click at [590, 261] on icon "Move backward to switch to the previous month." at bounding box center [592, 264] width 13 height 13
click at [584, 254] on icon "Move backward to switch to the previous month." at bounding box center [592, 264] width 20 height 20
click at [974, 265] on icon "Move forward to switch to the next month." at bounding box center [976, 264] width 20 height 20
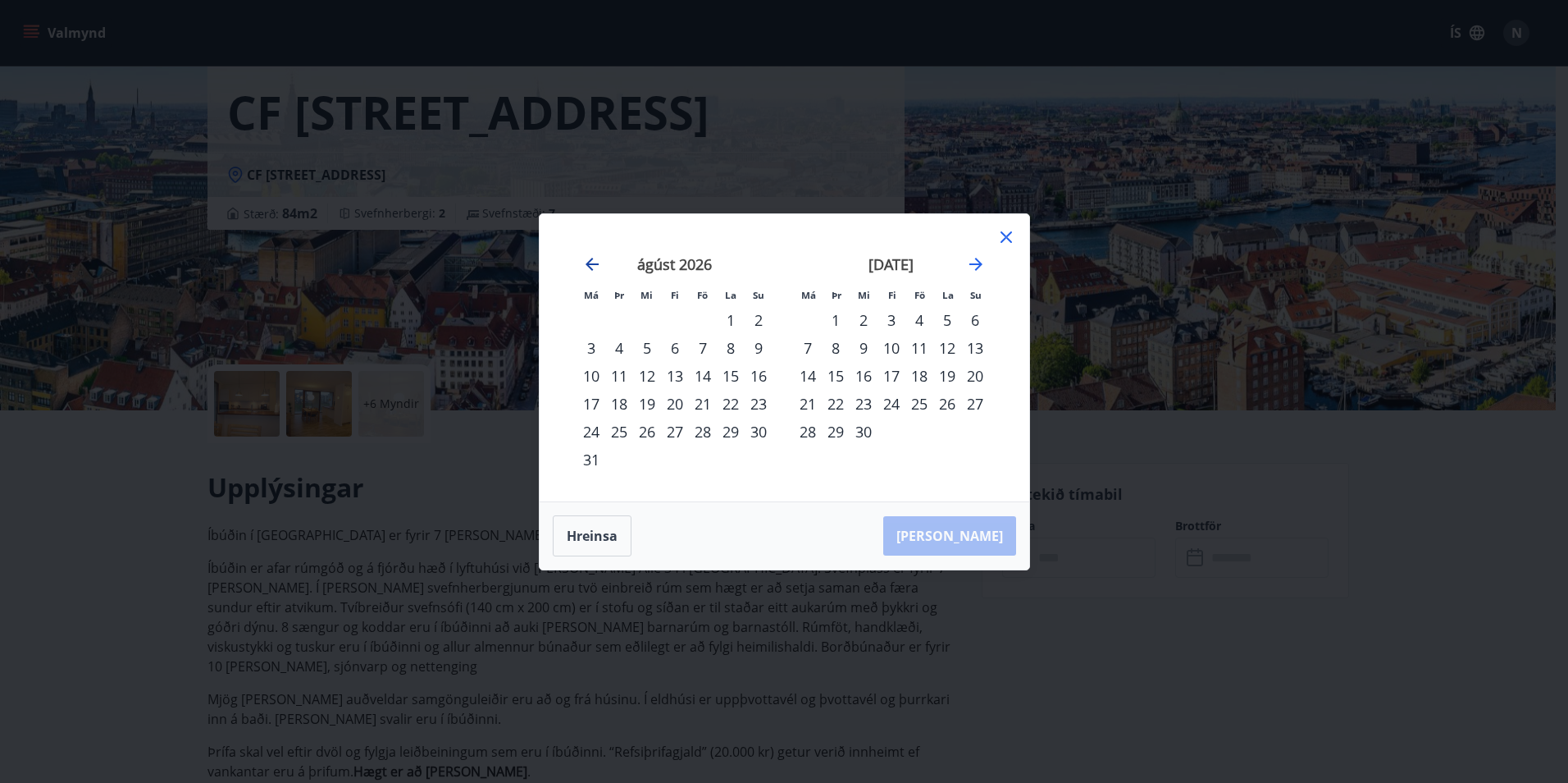
click at [595, 260] on icon "Move backward to switch to the previous month." at bounding box center [592, 264] width 20 height 20
click at [595, 259] on icon "Move backward to switch to the previous month." at bounding box center [592, 264] width 20 height 20
click at [1004, 239] on icon at bounding box center [1007, 237] width 12 height 12
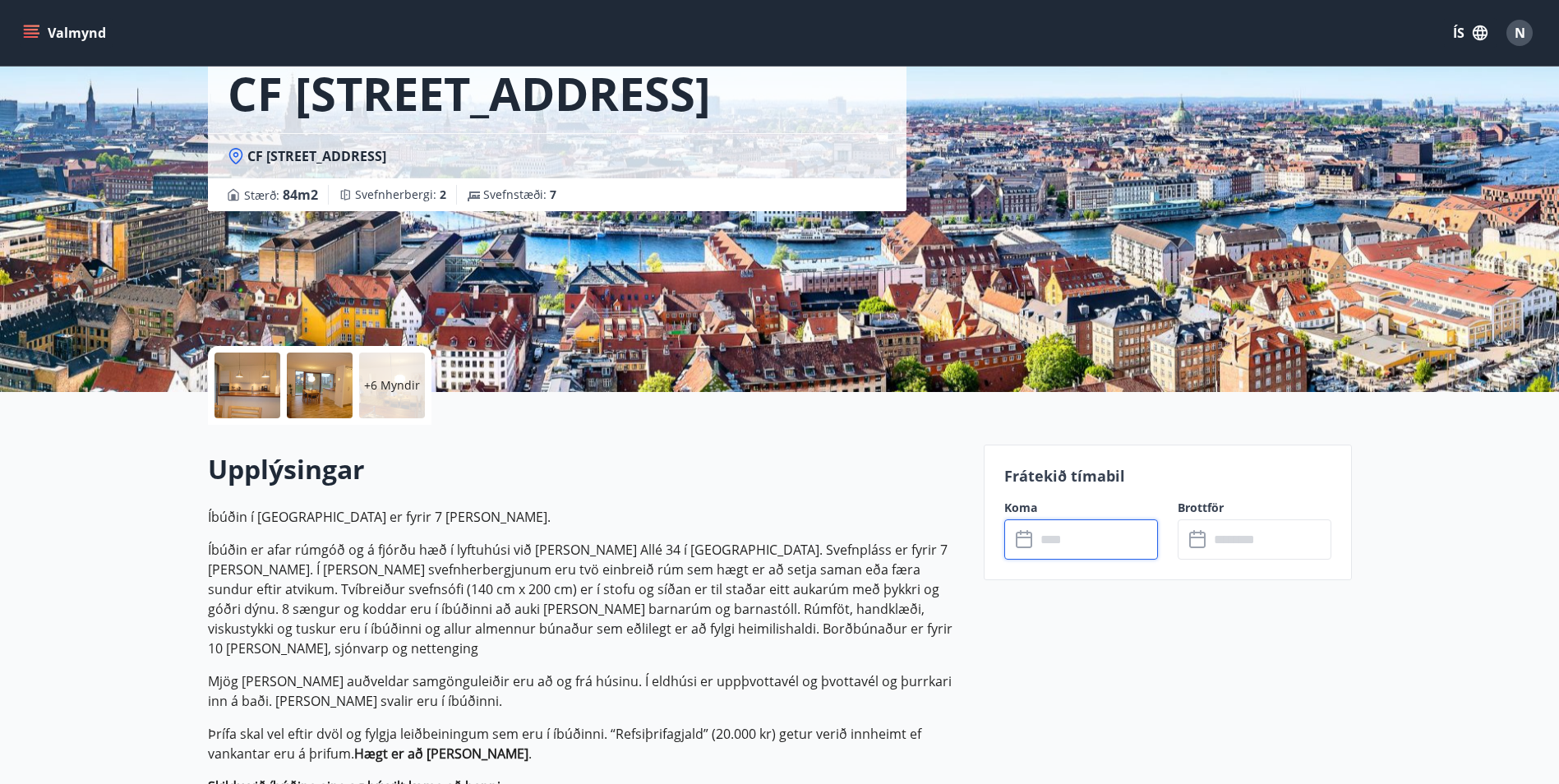
scroll to position [0, 0]
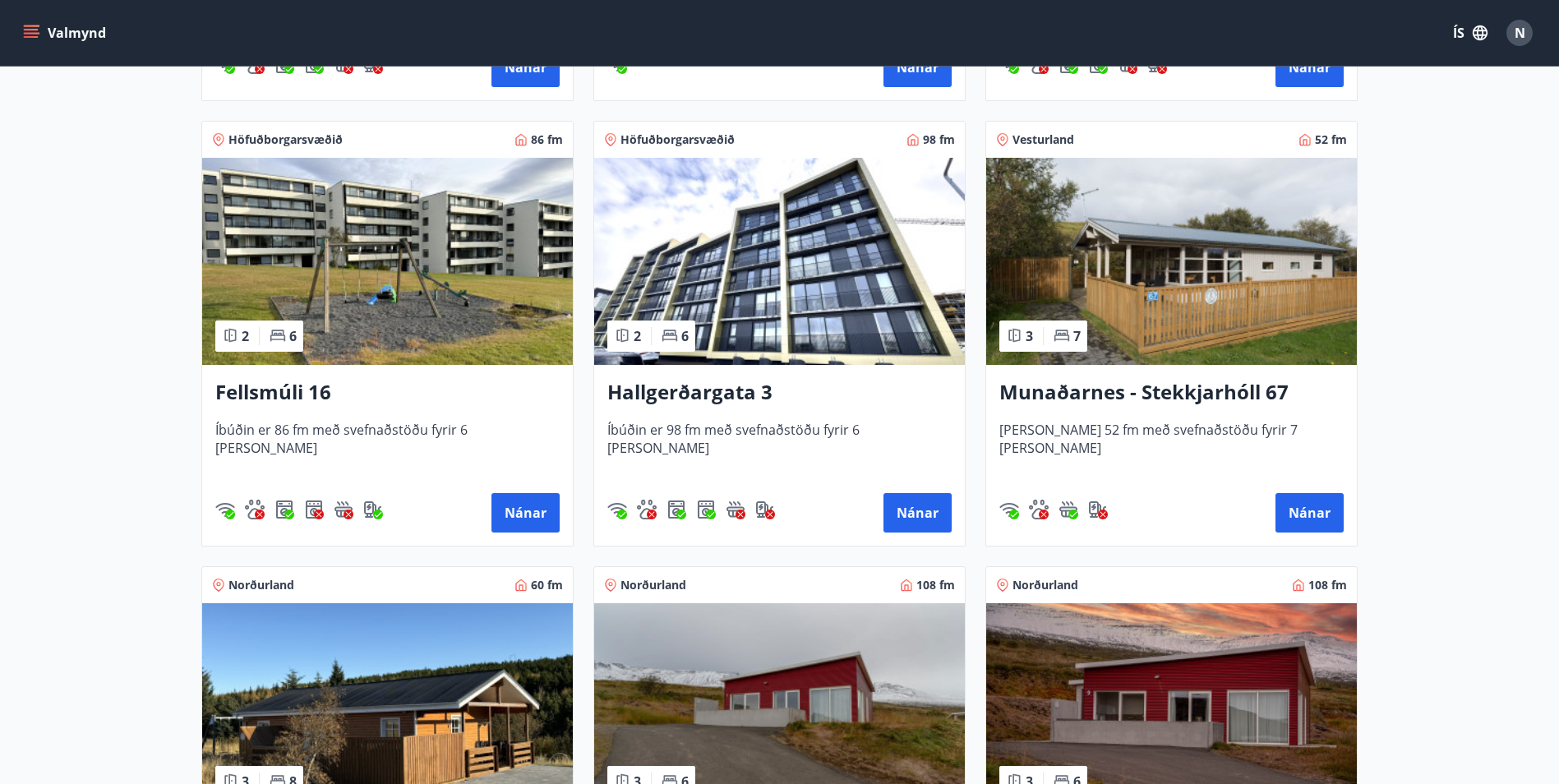
scroll to position [1150, 0]
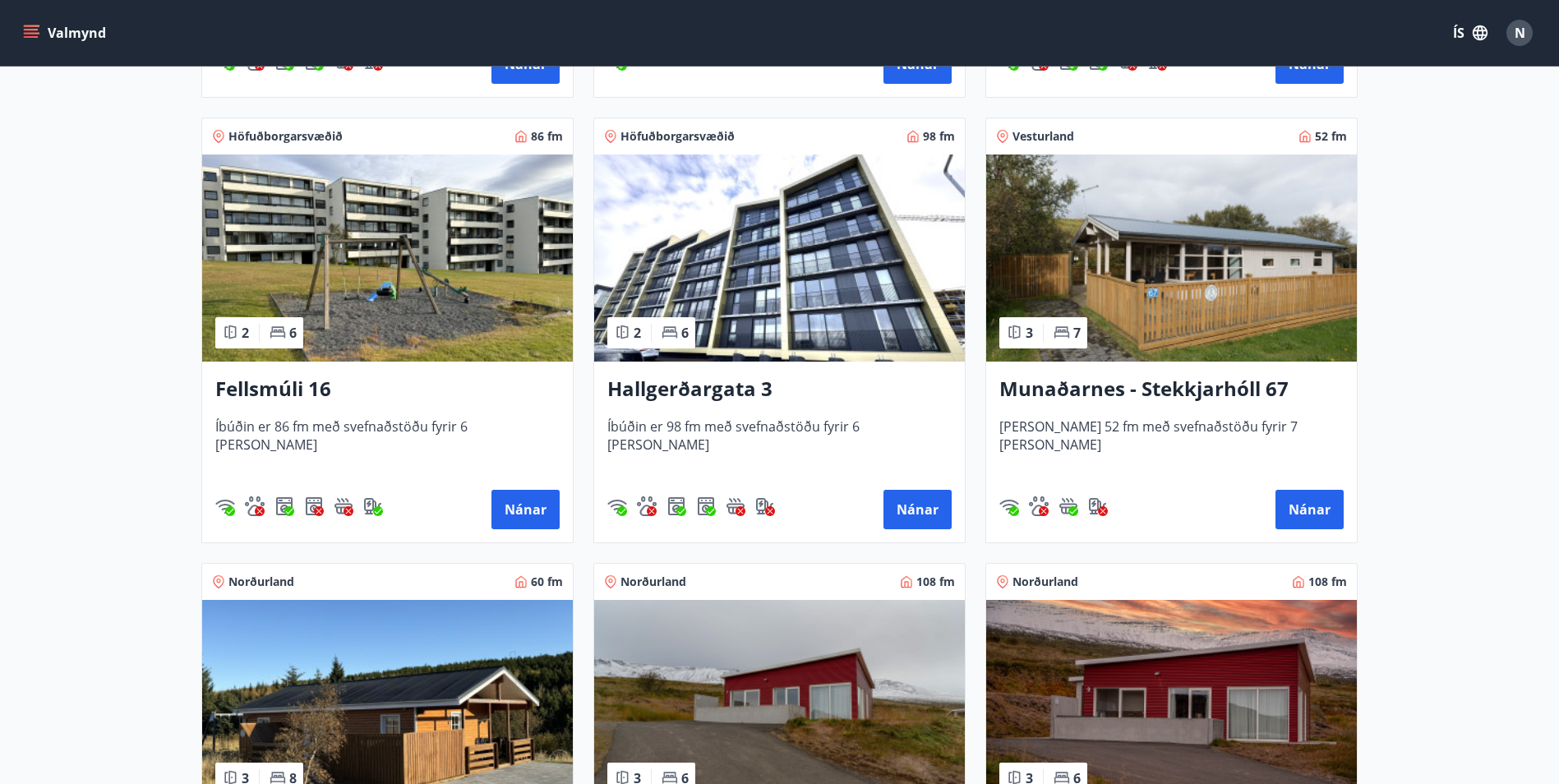
click at [1211, 309] on img at bounding box center [1171, 258] width 370 height 207
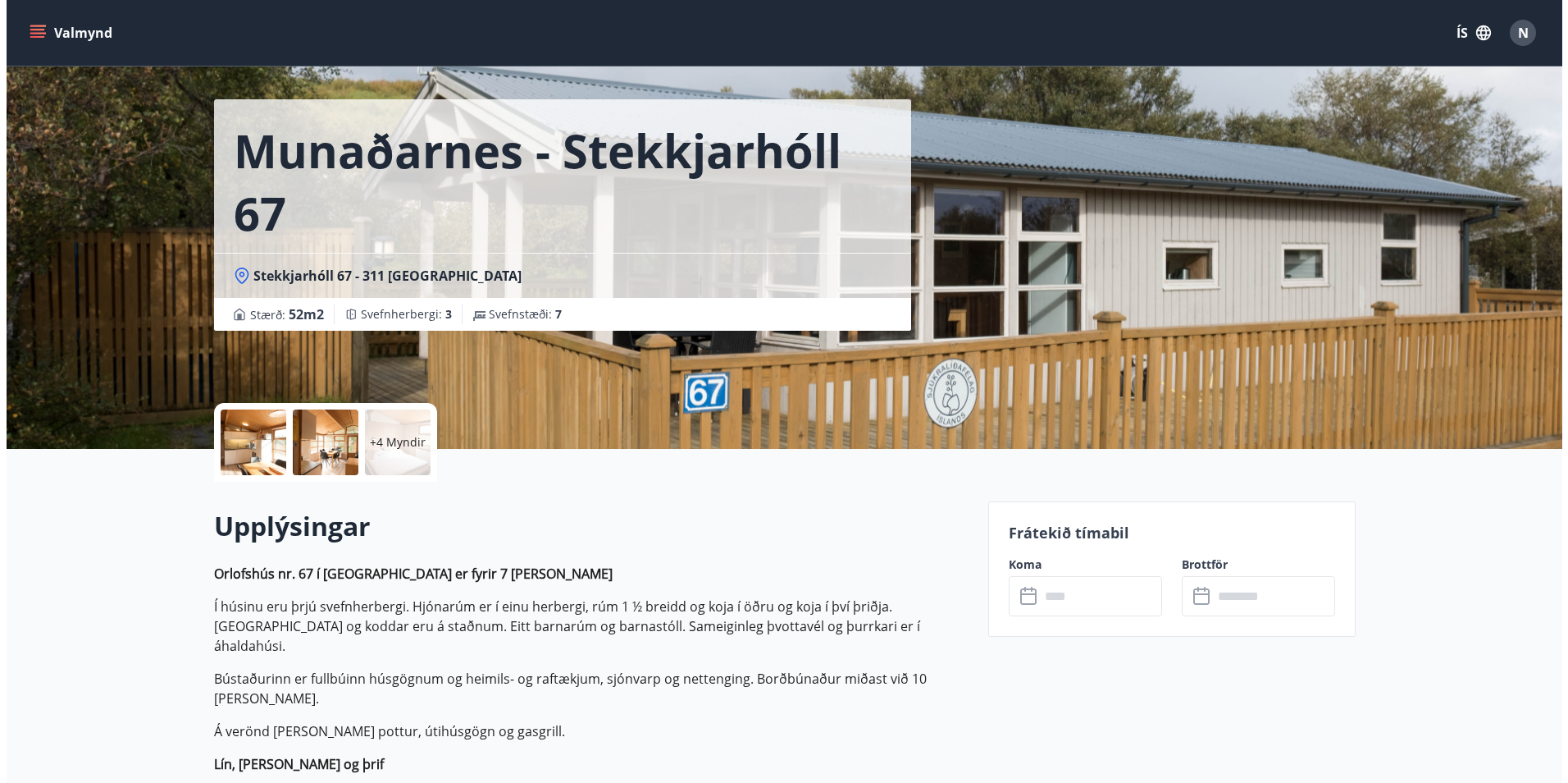
scroll to position [82, 0]
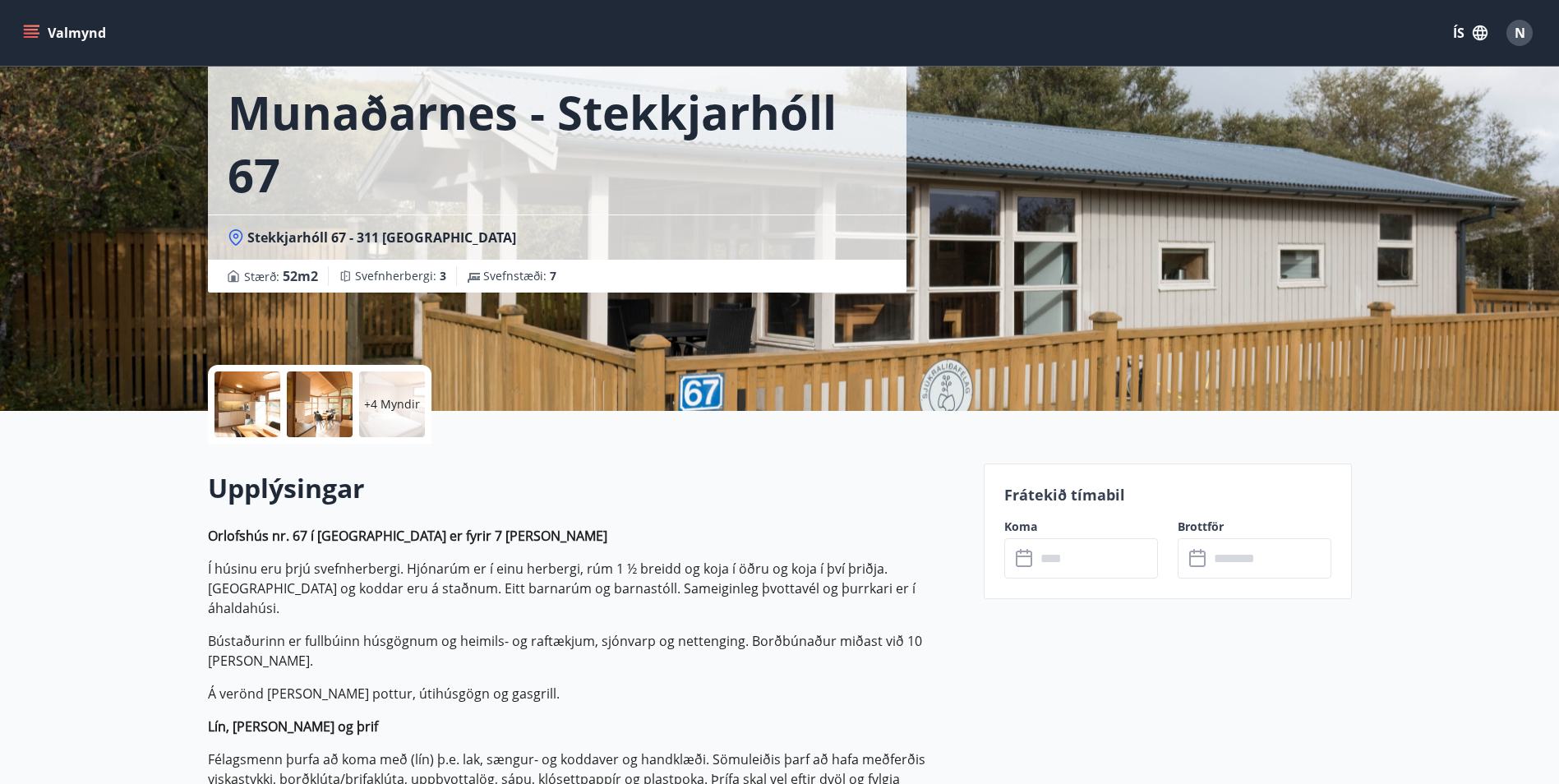
click at [383, 405] on p "+4 Myndir" at bounding box center [391, 405] width 56 height 17
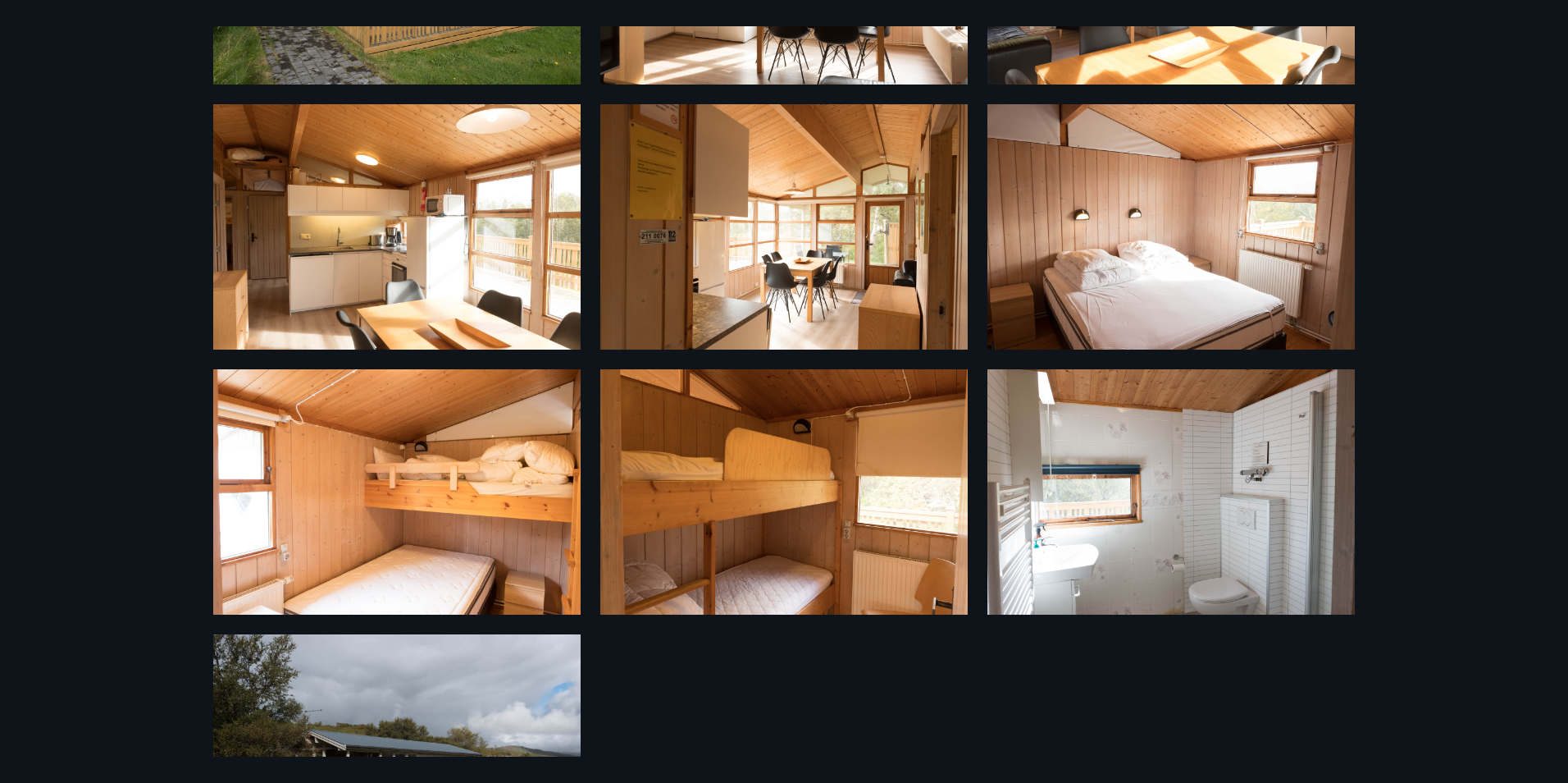
scroll to position [381, 0]
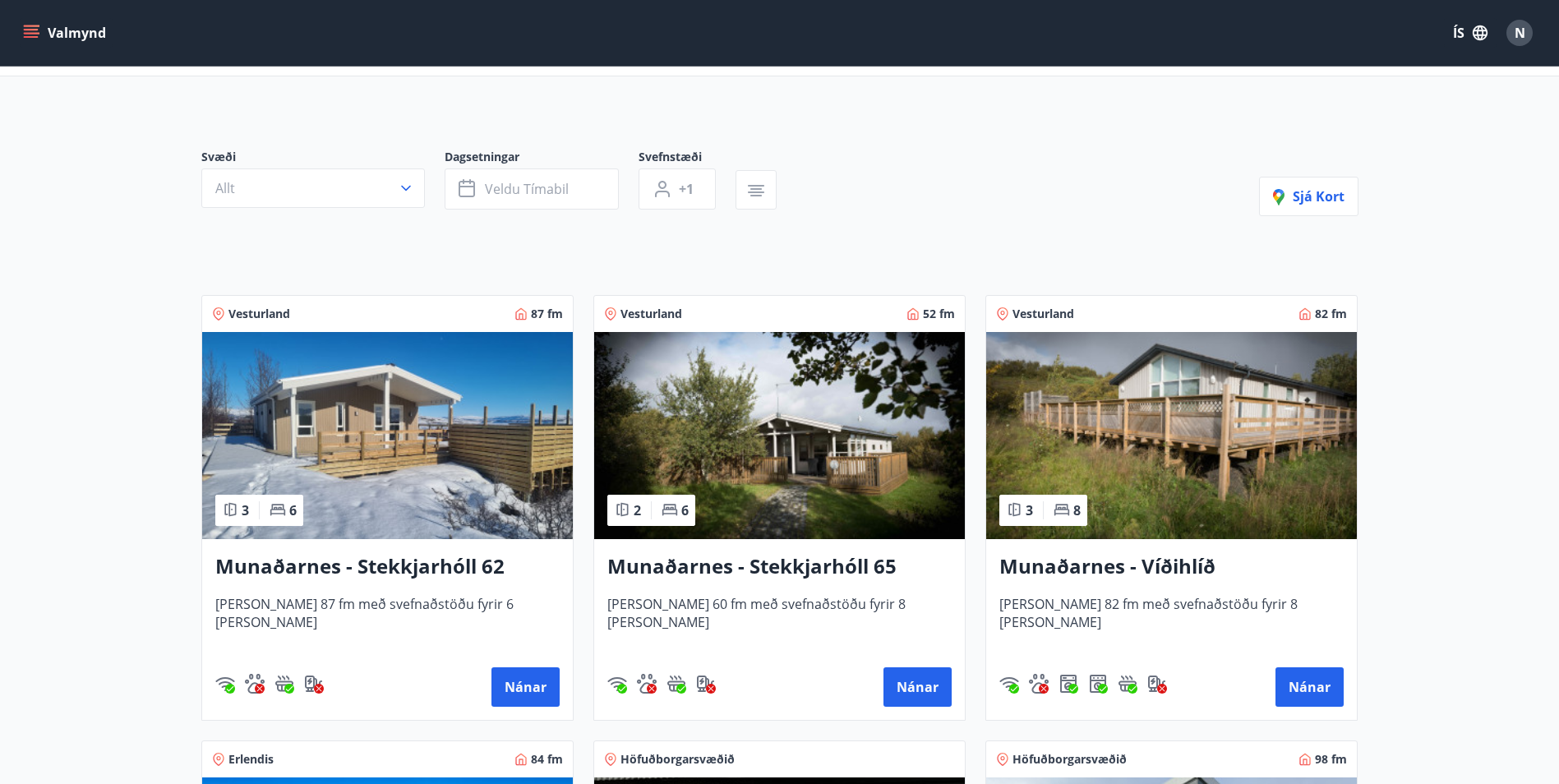
click at [352, 431] on img at bounding box center [387, 435] width 370 height 207
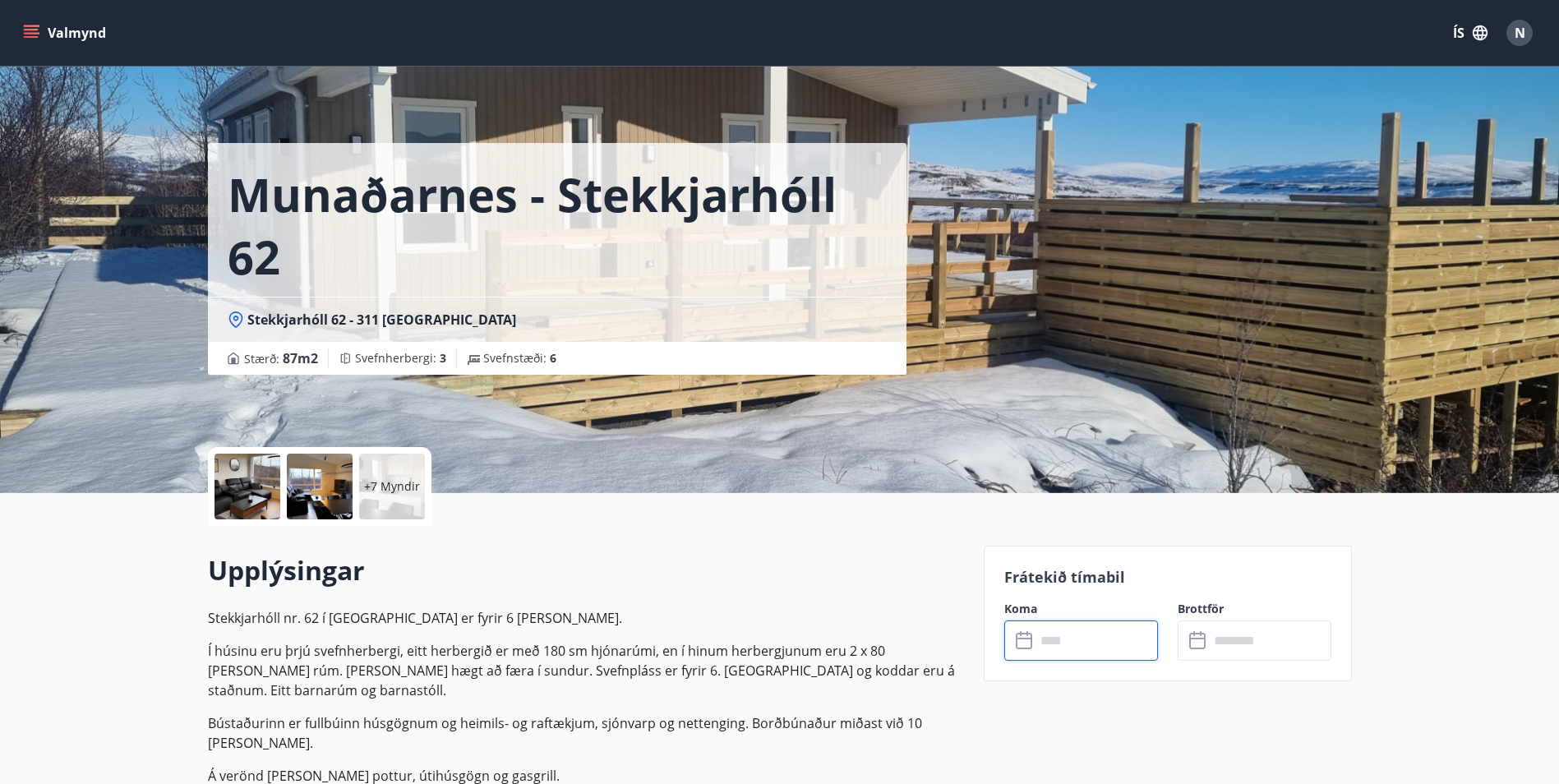
click at [1114, 653] on input "text" at bounding box center [1096, 641] width 123 height 40
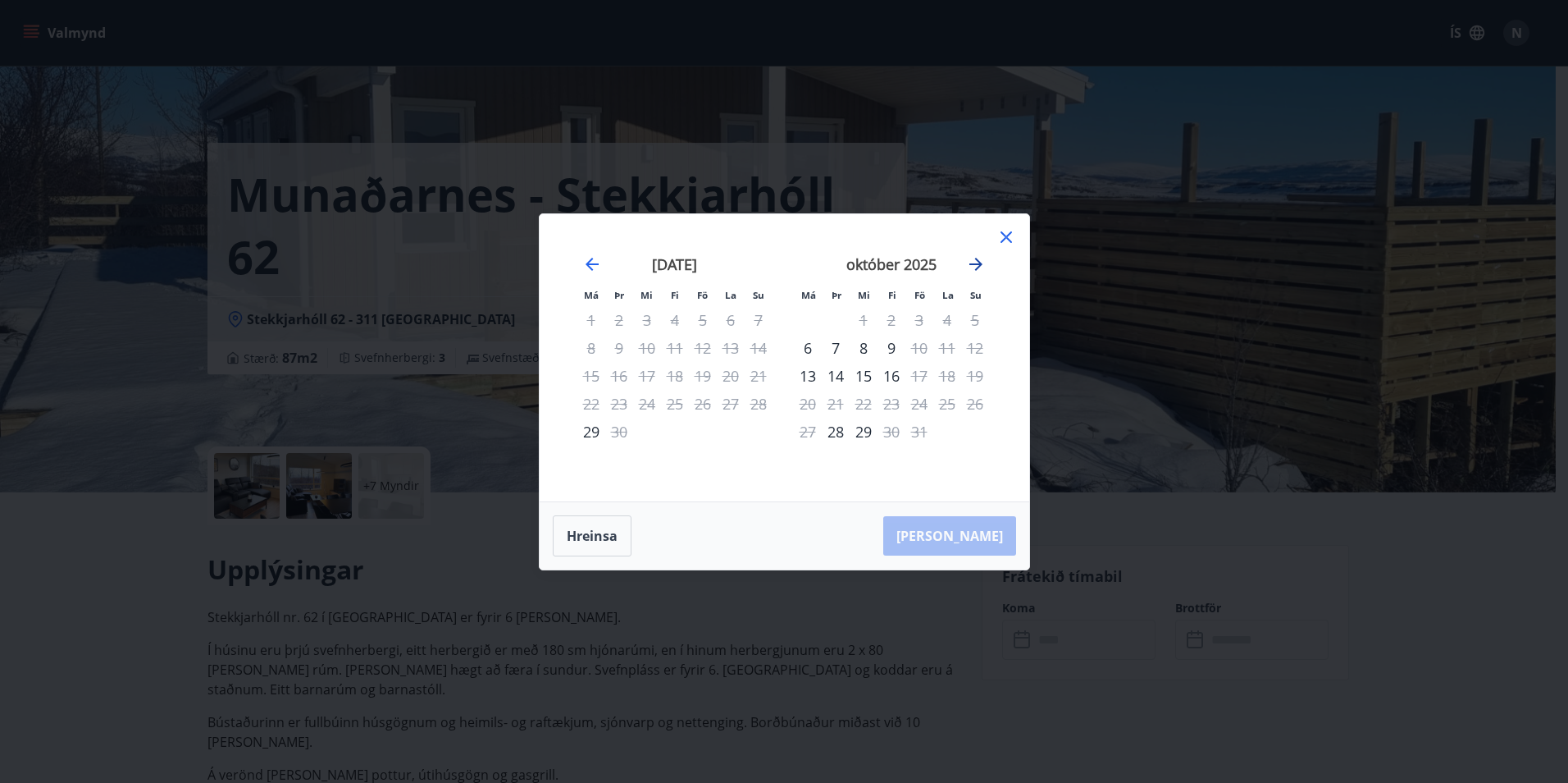
click at [973, 262] on icon "Move forward to switch to the next month." at bounding box center [976, 264] width 20 height 20
click at [978, 262] on icon "Move forward to switch to the next month." at bounding box center [976, 264] width 20 height 20
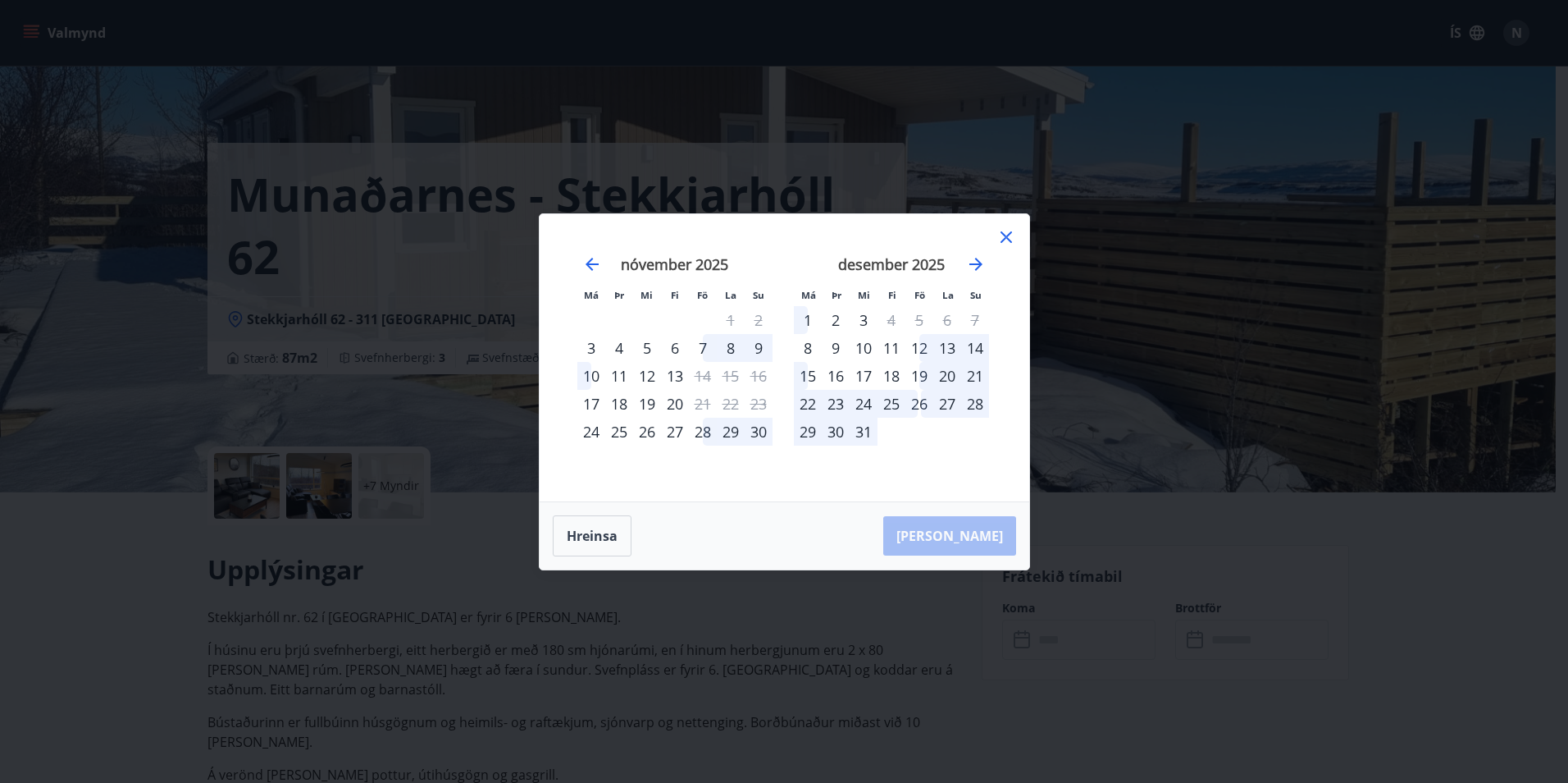
click at [1006, 240] on icon at bounding box center [1007, 237] width 20 height 20
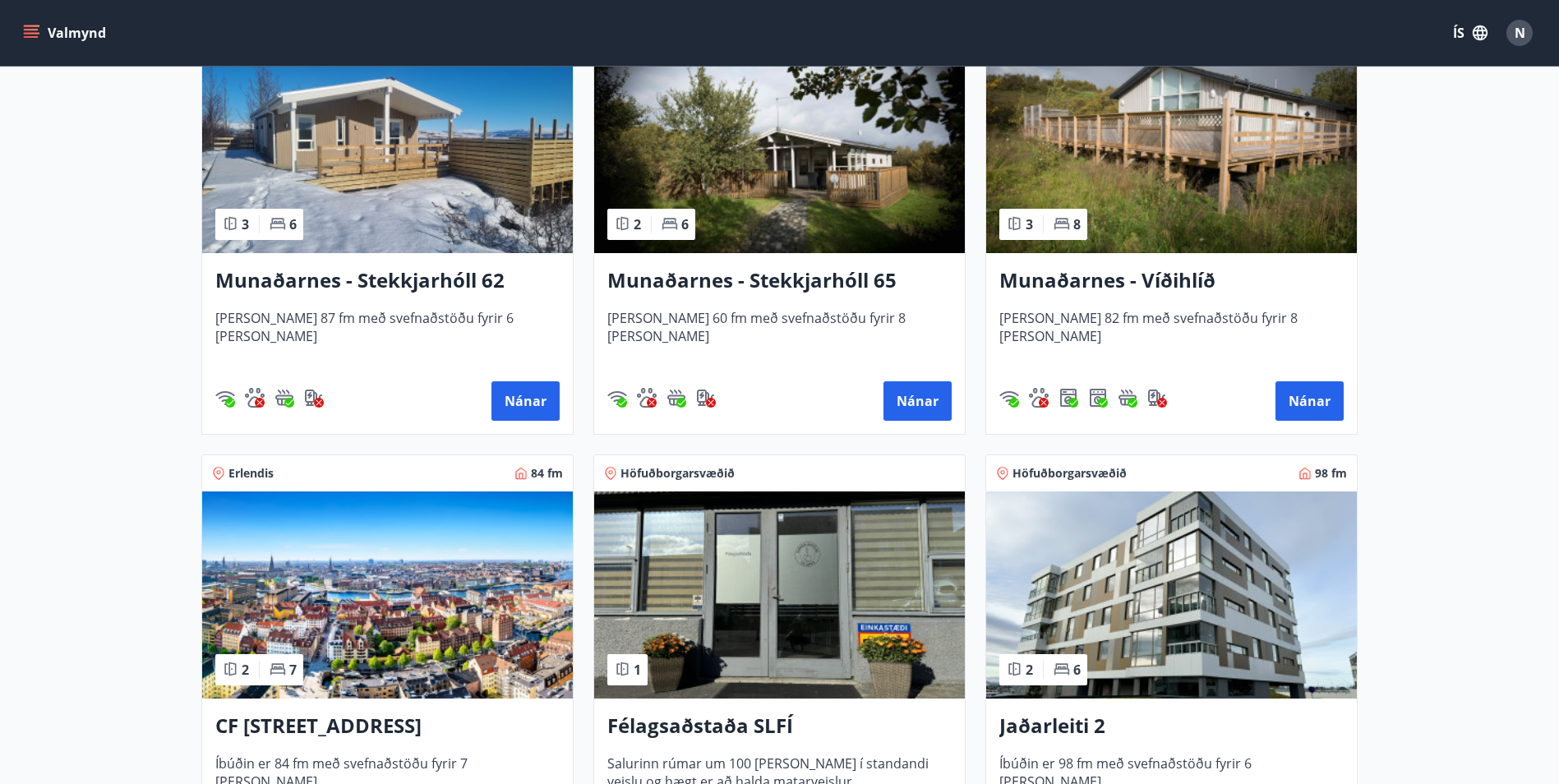
scroll to position [80, 0]
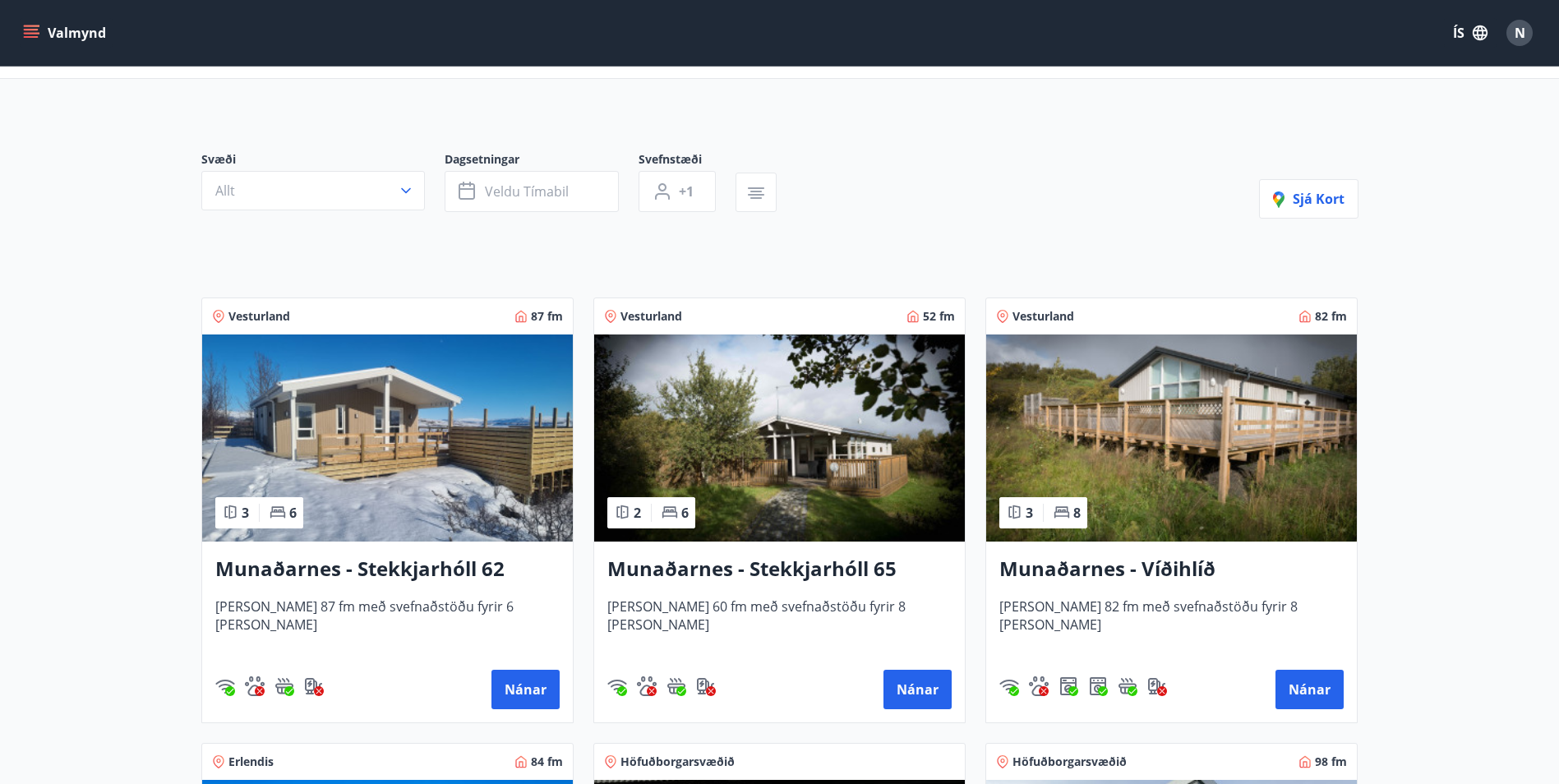
click at [1318, 443] on img at bounding box center [1171, 438] width 370 height 207
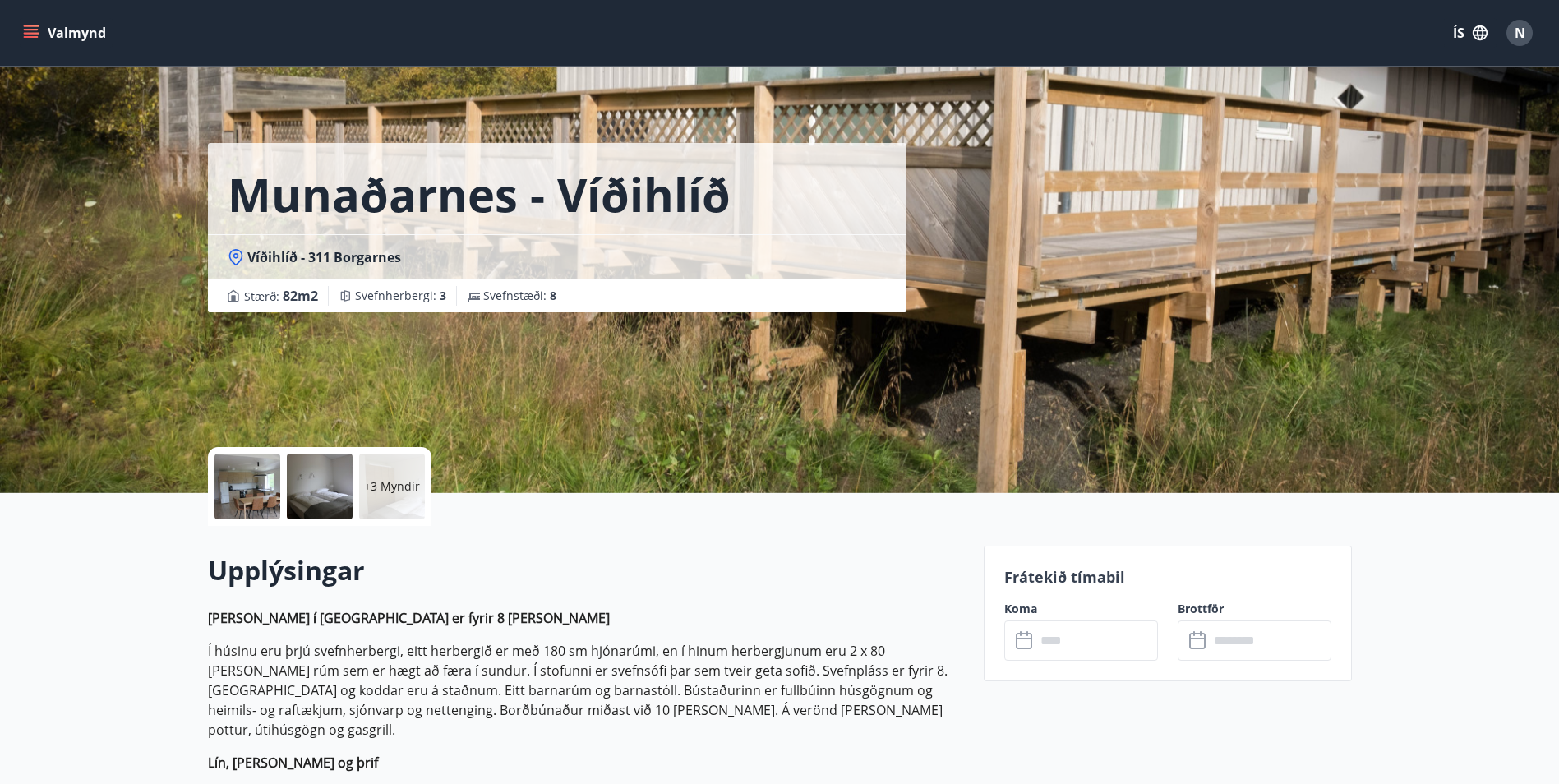
click at [1099, 650] on input "text" at bounding box center [1096, 641] width 123 height 40
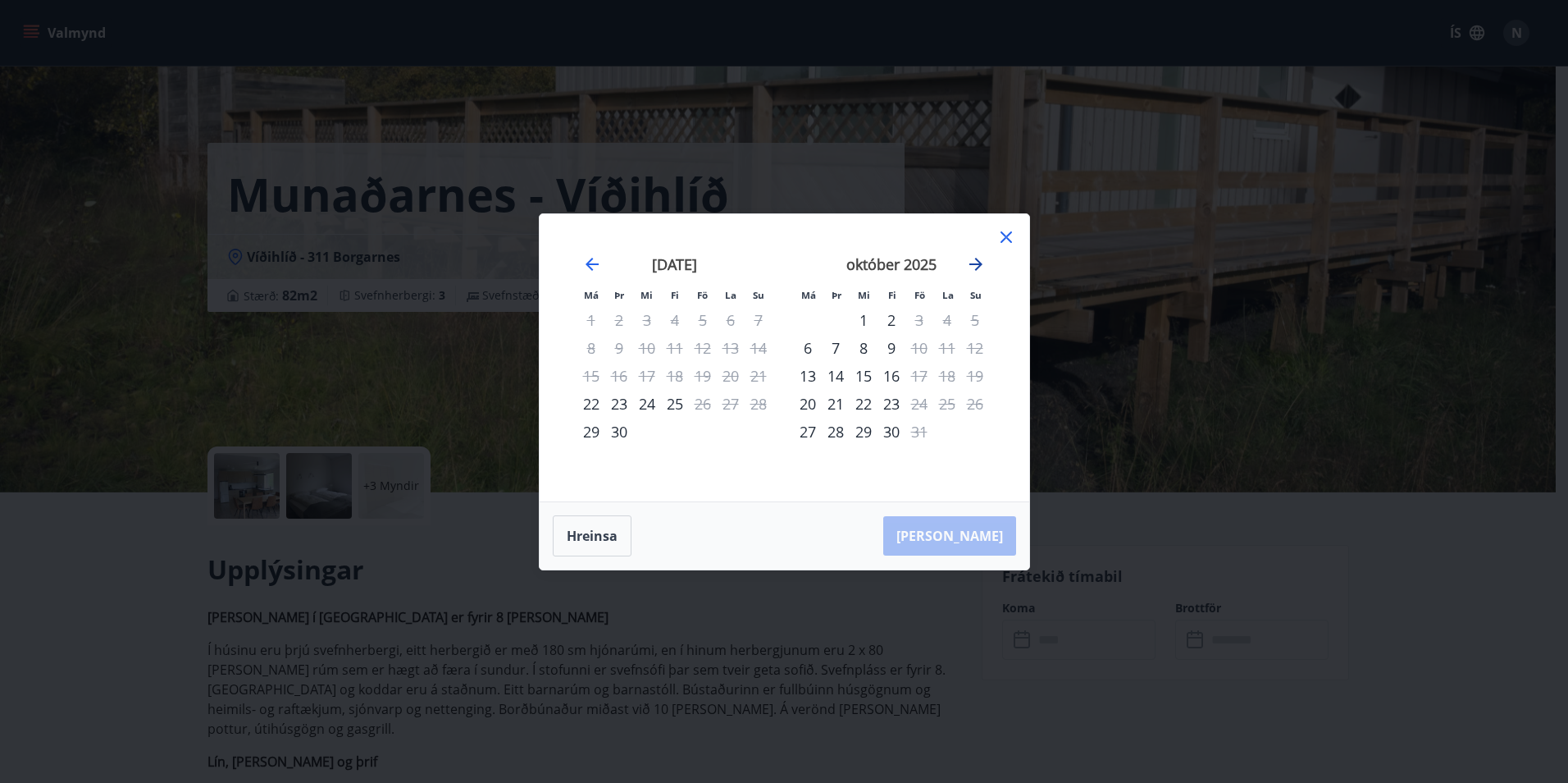
click at [976, 259] on icon "Move forward to switch to the next month." at bounding box center [976, 264] width 13 height 13
click at [977, 260] on icon "Move forward to switch to the next month." at bounding box center [976, 264] width 13 height 13
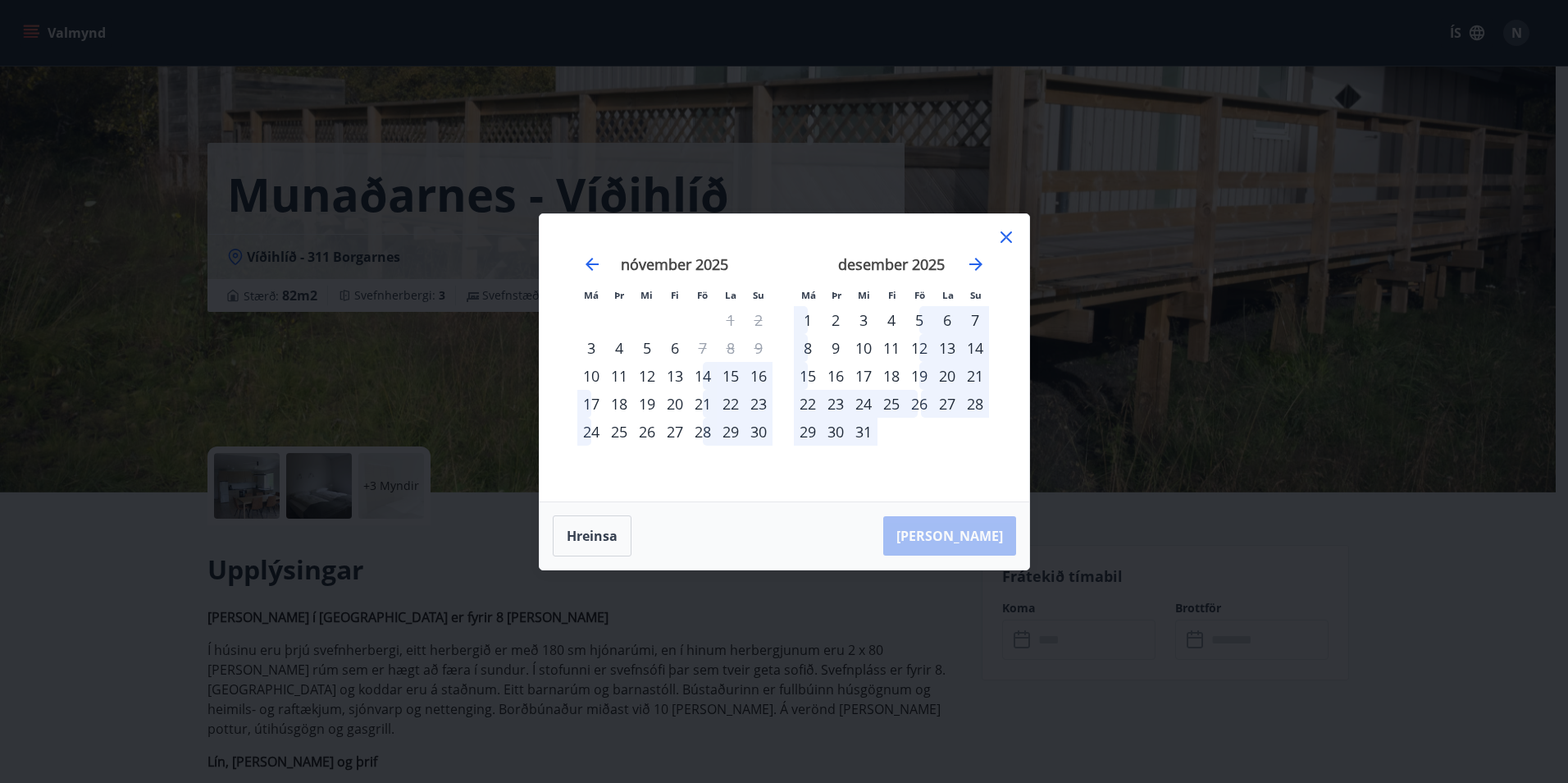
click at [1012, 240] on icon at bounding box center [1007, 237] width 20 height 20
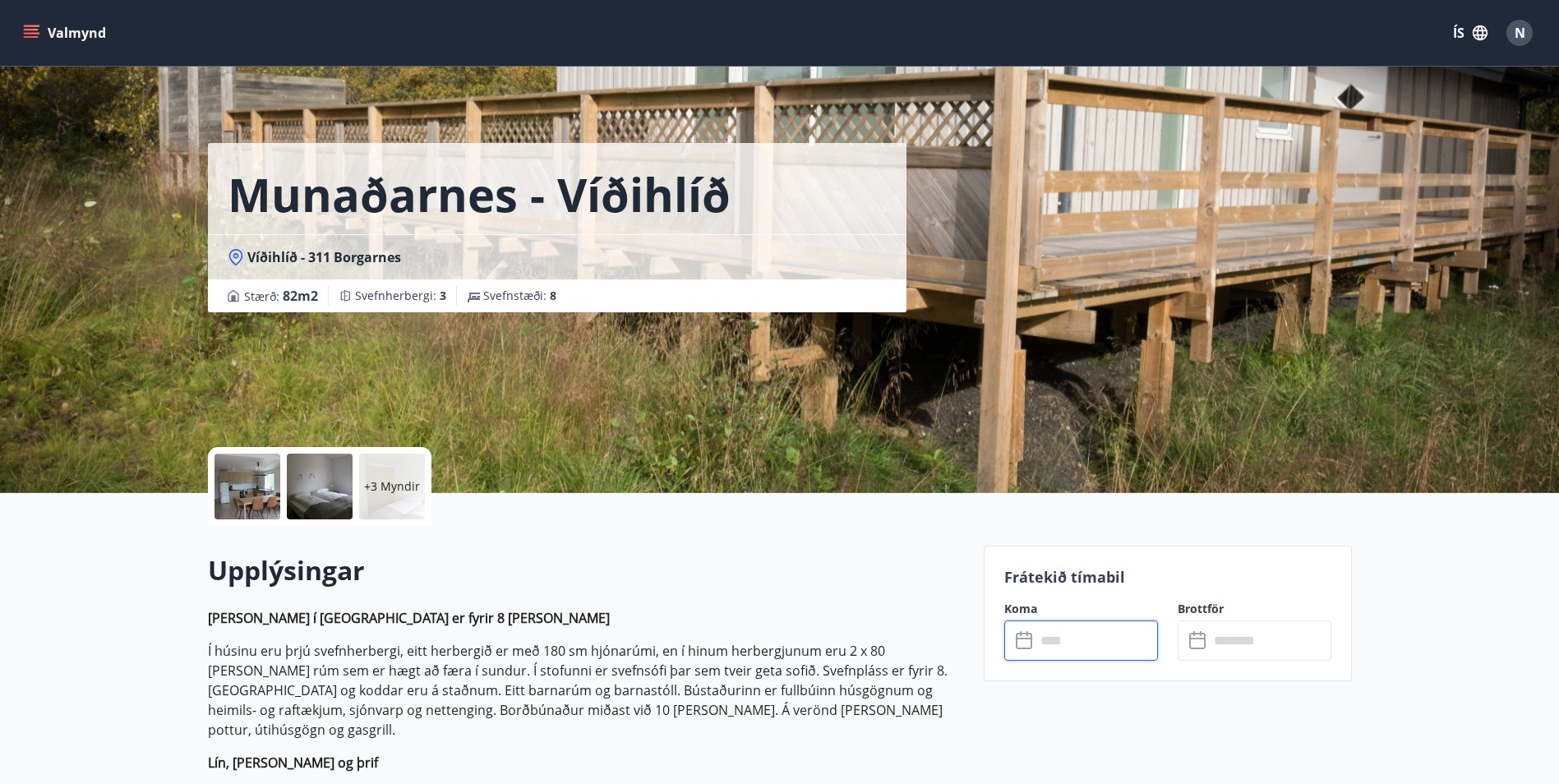
click at [1082, 631] on input "text" at bounding box center [1096, 641] width 123 height 40
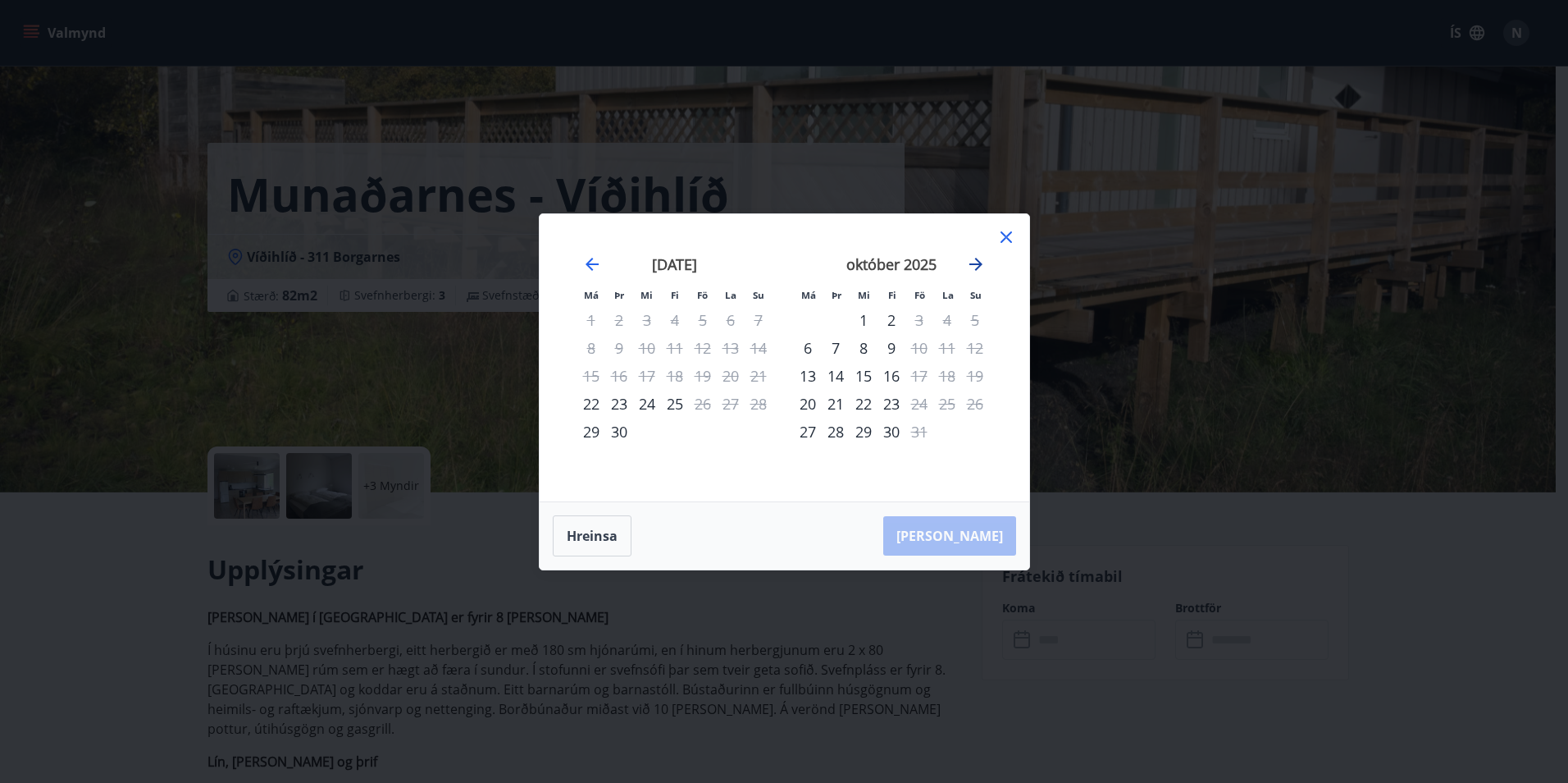
click at [980, 261] on icon "Move forward to switch to the next month." at bounding box center [976, 264] width 20 height 20
click at [976, 268] on icon "Move forward to switch to the next month." at bounding box center [976, 264] width 13 height 13
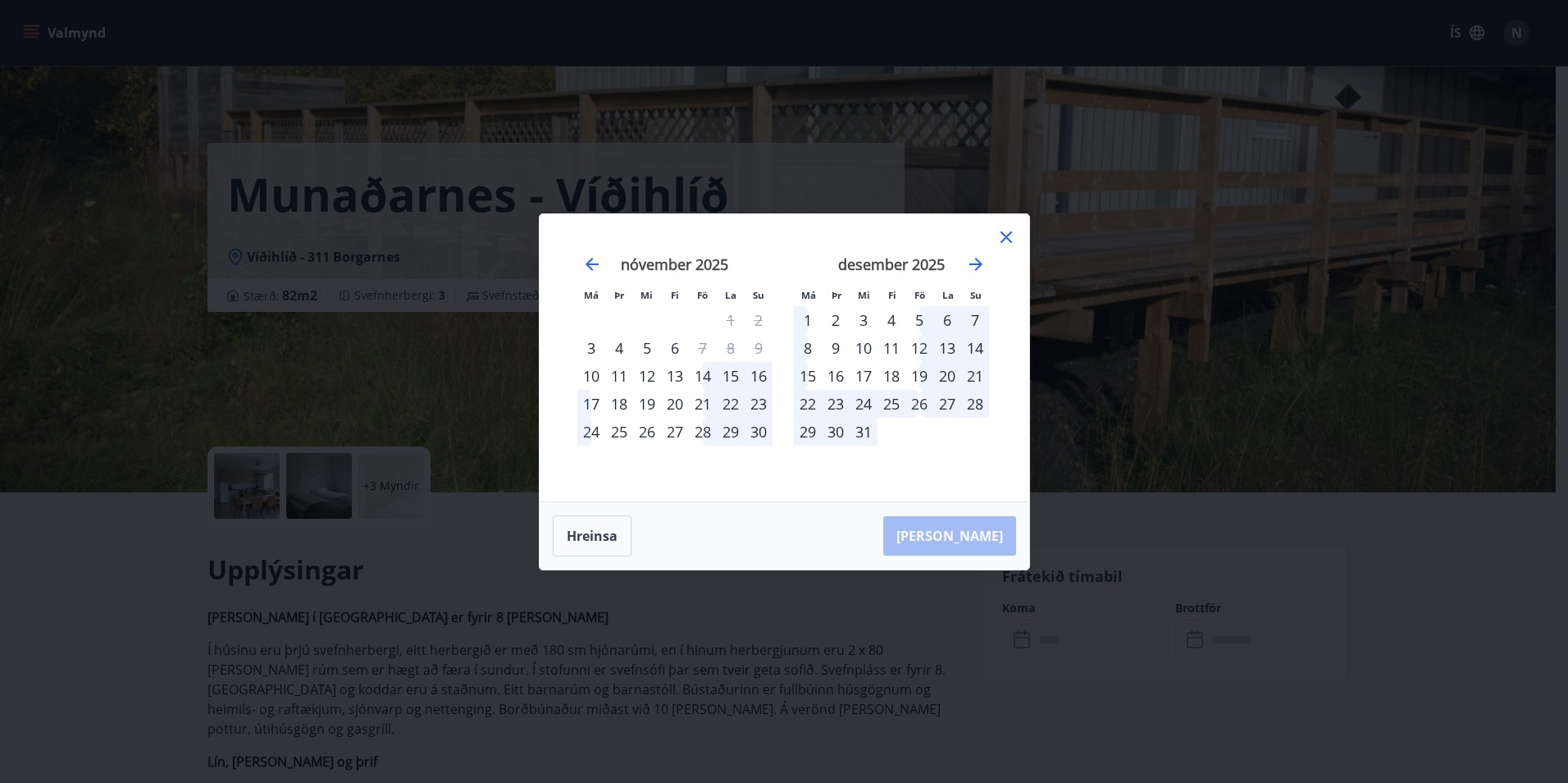
click at [1011, 234] on icon at bounding box center [1007, 237] width 20 height 20
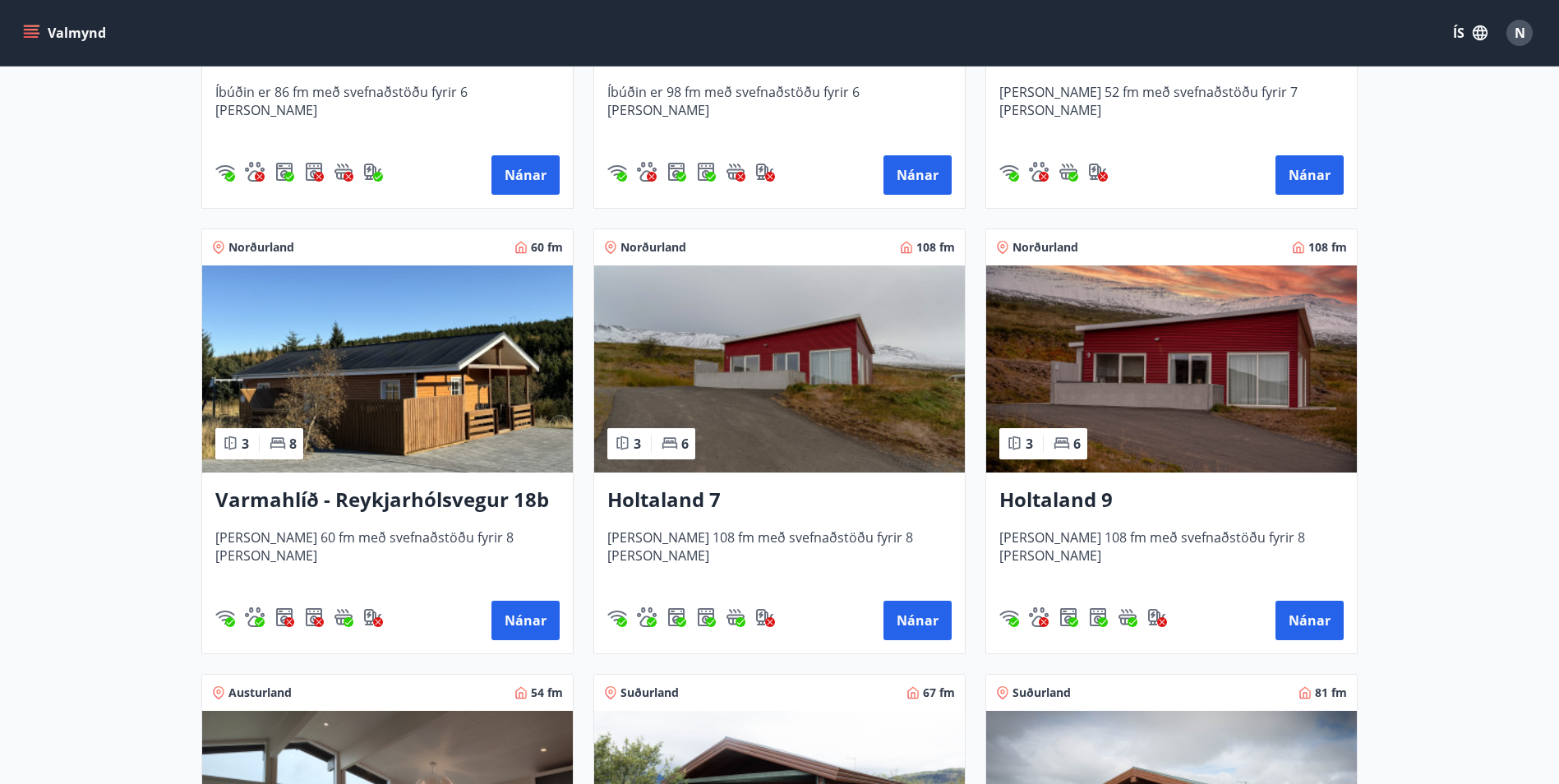
scroll to position [1479, 0]
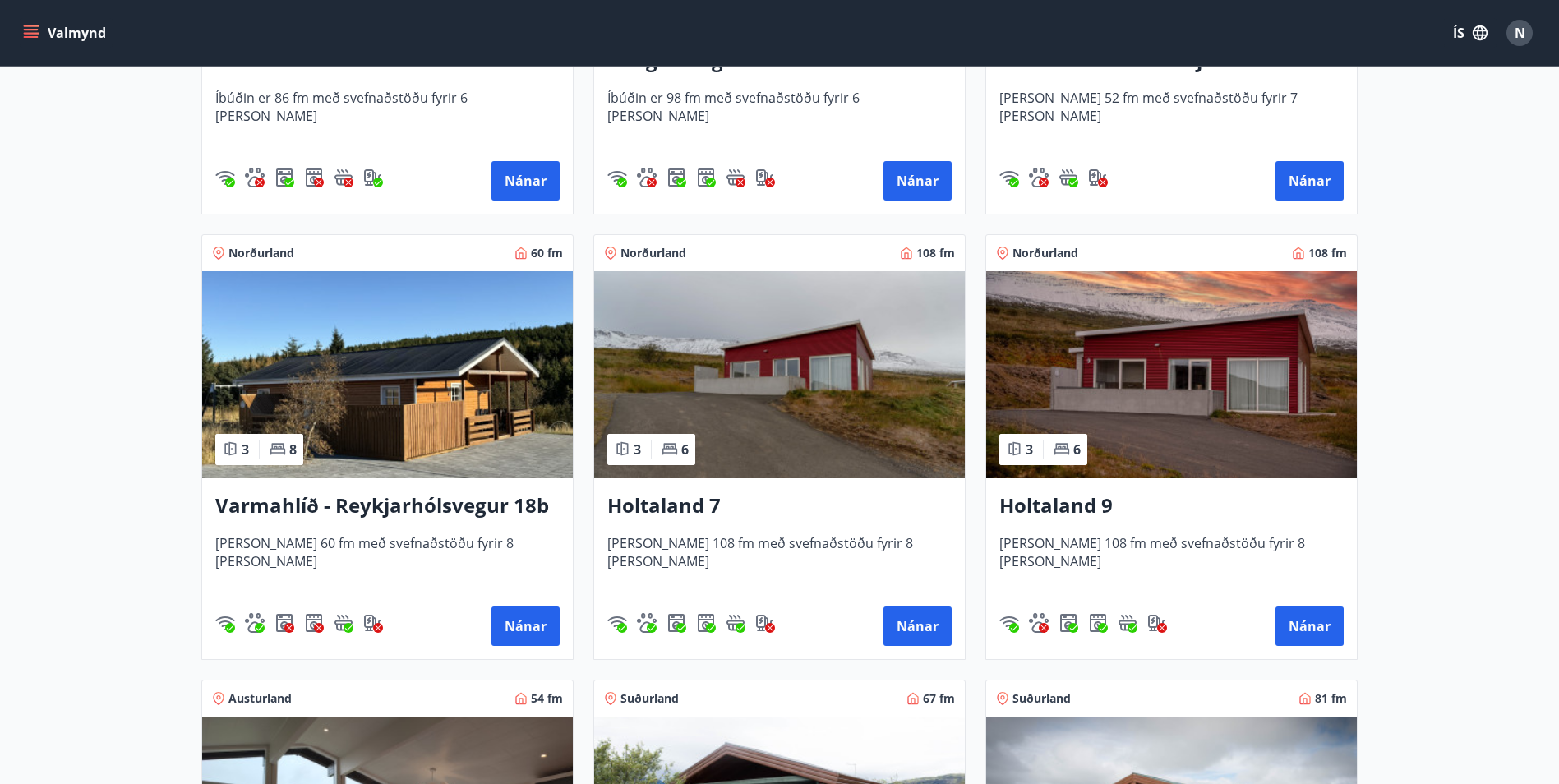
click at [863, 411] on img at bounding box center [779, 374] width 370 height 207
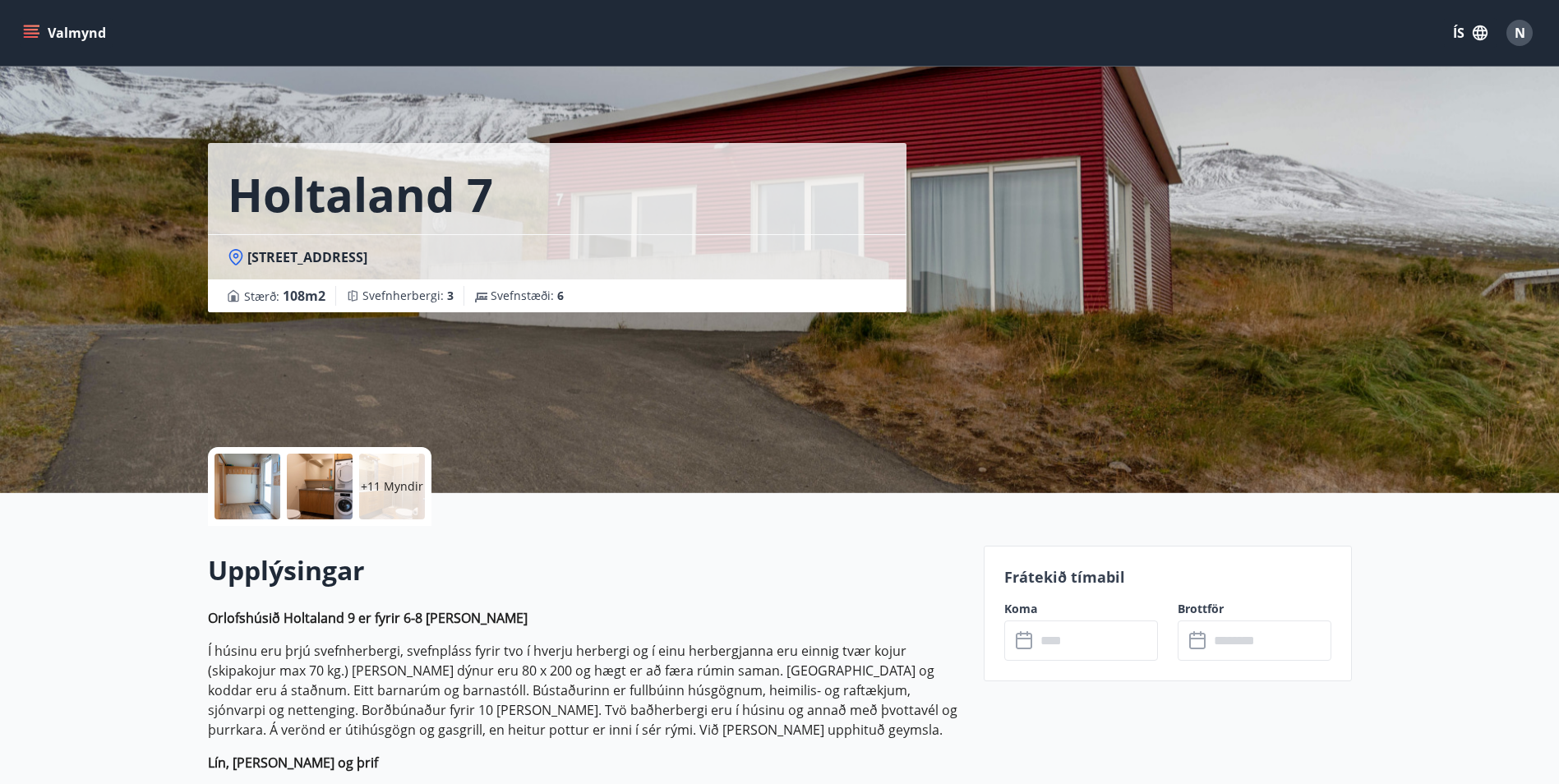
click at [1084, 649] on input "text" at bounding box center [1096, 641] width 123 height 40
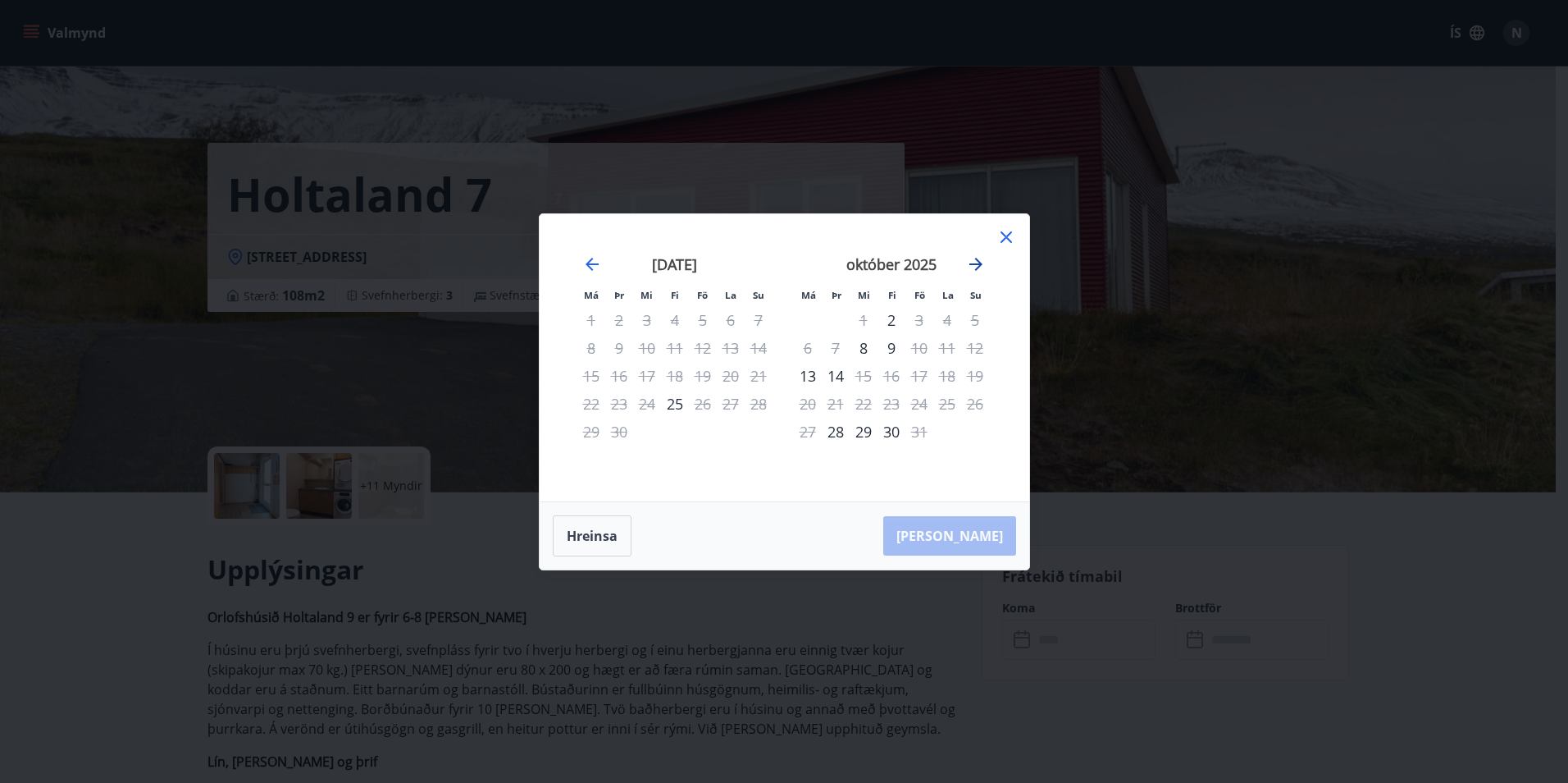
click at [970, 264] on icon "Move forward to switch to the next month." at bounding box center [976, 264] width 13 height 13
click at [1003, 232] on icon at bounding box center [1007, 237] width 20 height 20
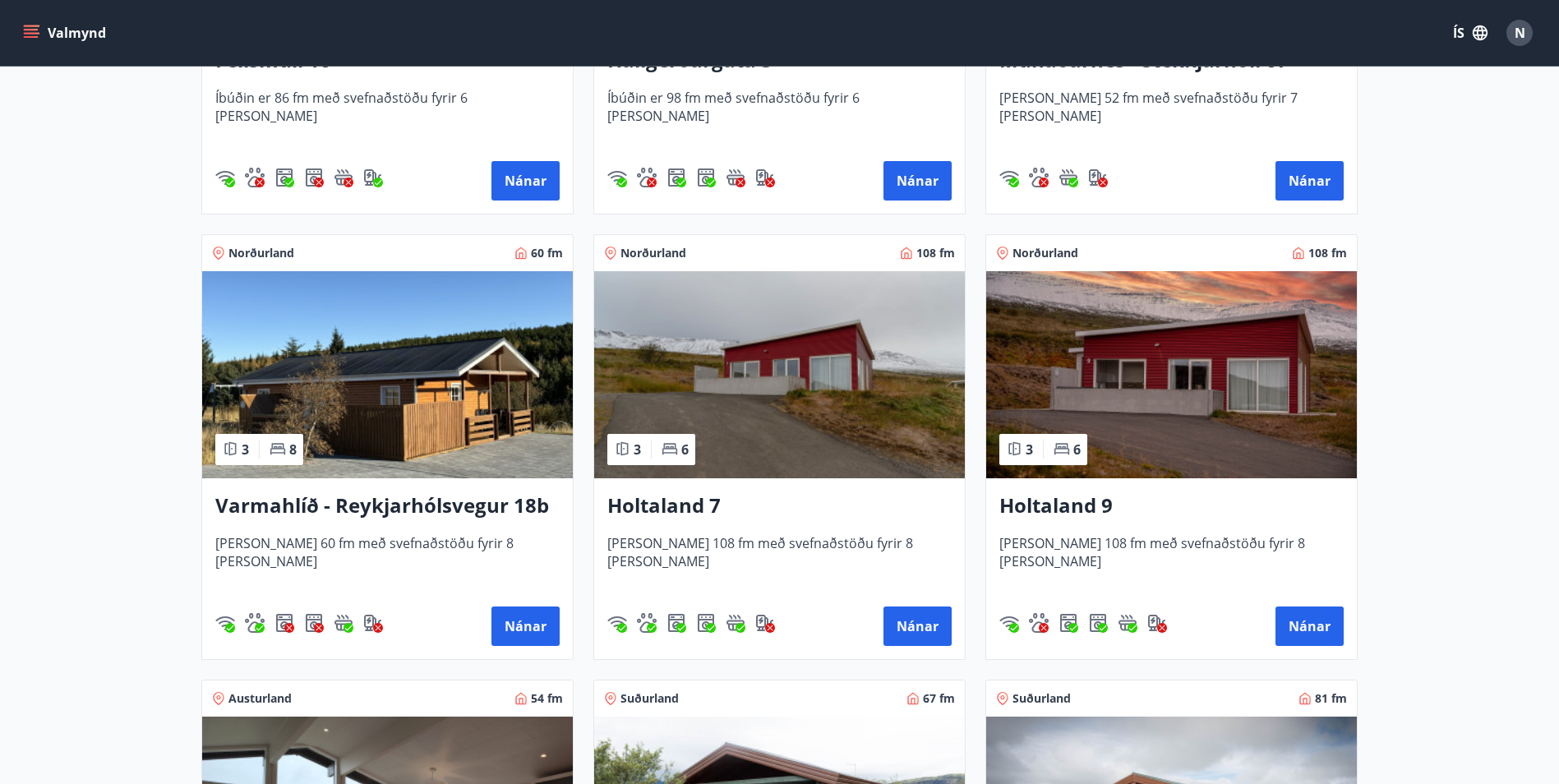
click at [788, 388] on img at bounding box center [779, 374] width 370 height 207
click at [1181, 411] on img at bounding box center [1171, 374] width 370 height 207
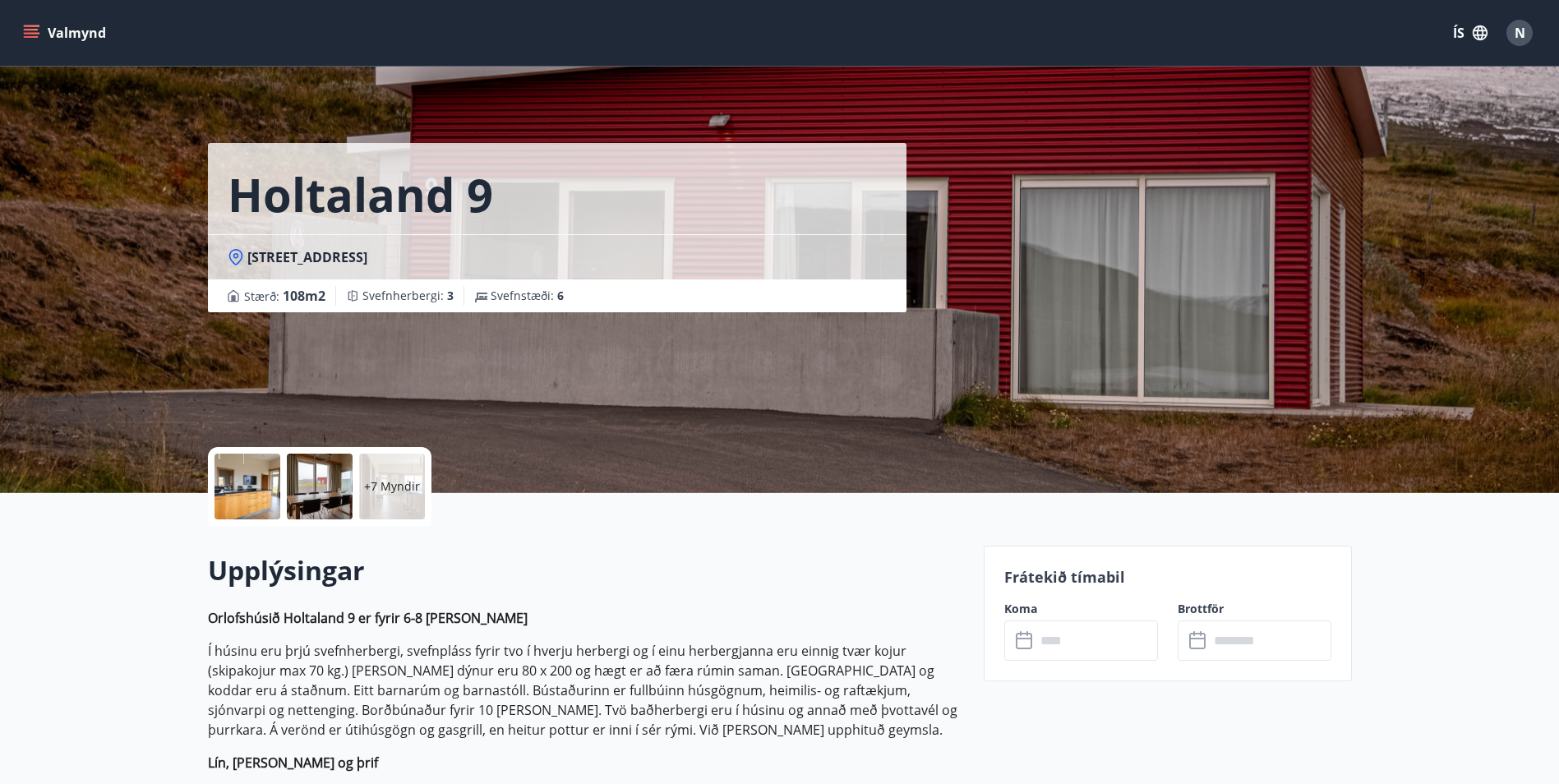
click at [1115, 646] on input "text" at bounding box center [1096, 641] width 123 height 40
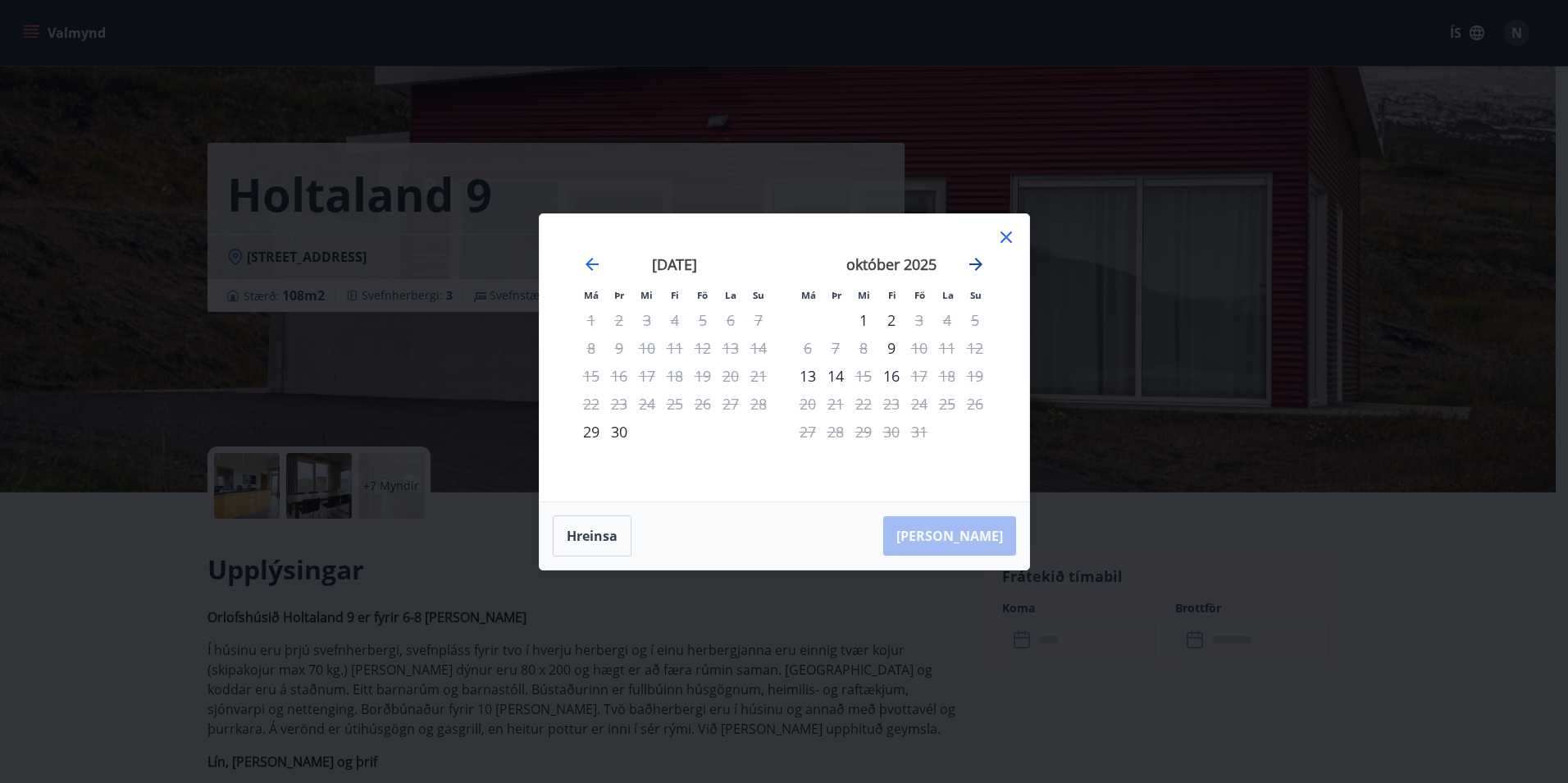
click at [977, 264] on icon "Move forward to switch to the next month." at bounding box center [976, 264] width 13 height 13
click at [1012, 238] on icon at bounding box center [1007, 237] width 20 height 20
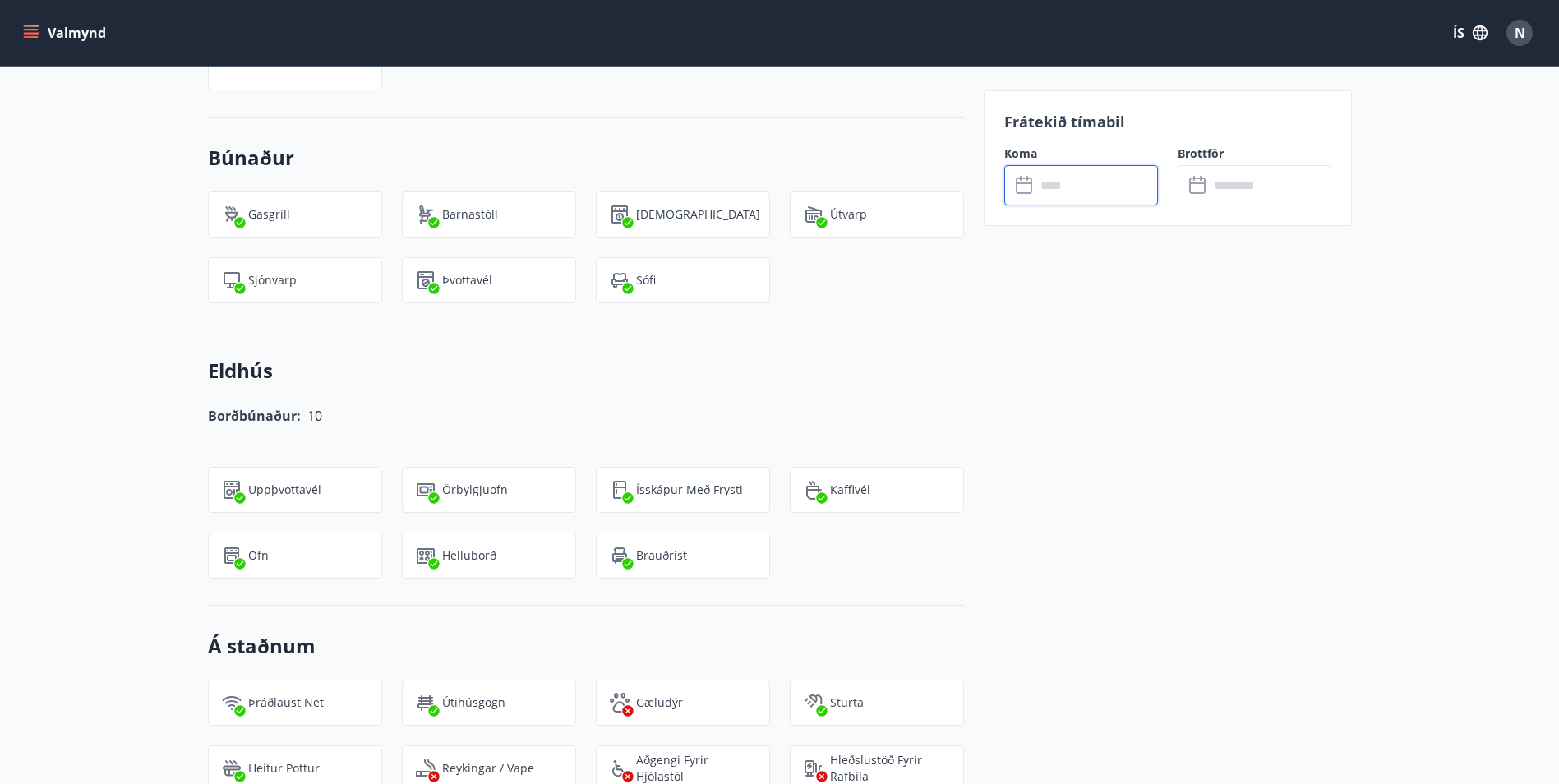
scroll to position [1726, 0]
